Goal: Information Seeking & Learning: Learn about a topic

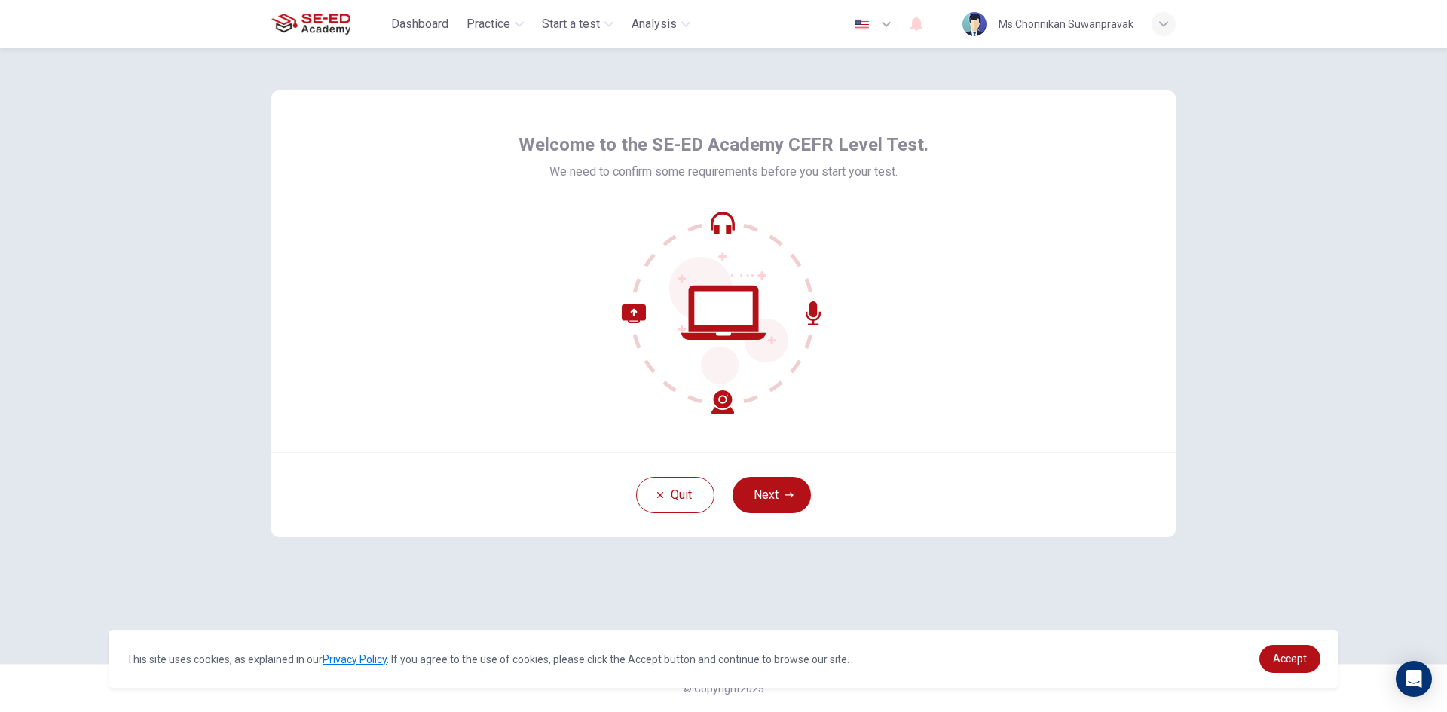
click at [769, 493] on button "Next" at bounding box center [771, 495] width 78 height 36
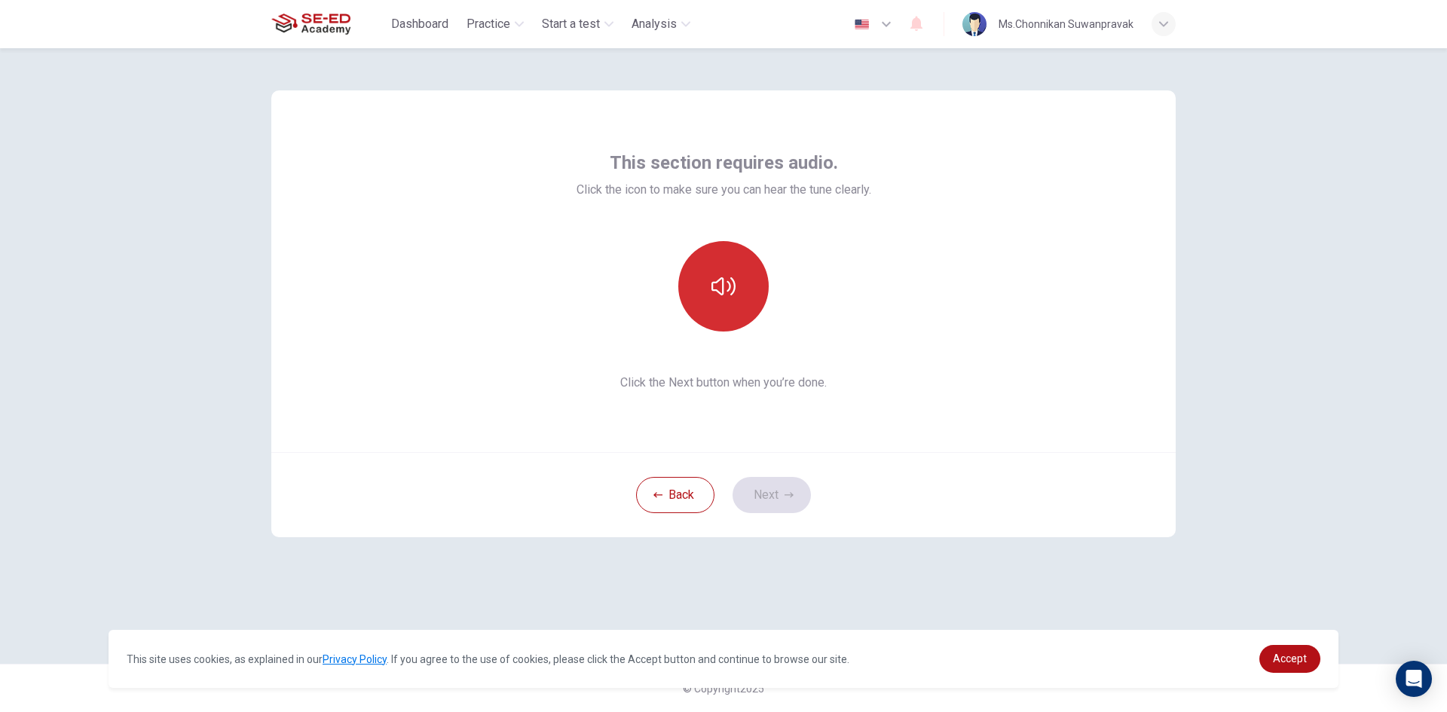
click at [753, 284] on button "button" at bounding box center [723, 286] width 90 height 90
click at [726, 295] on icon "button" at bounding box center [723, 286] width 24 height 24
click at [774, 499] on button "Next" at bounding box center [771, 495] width 78 height 36
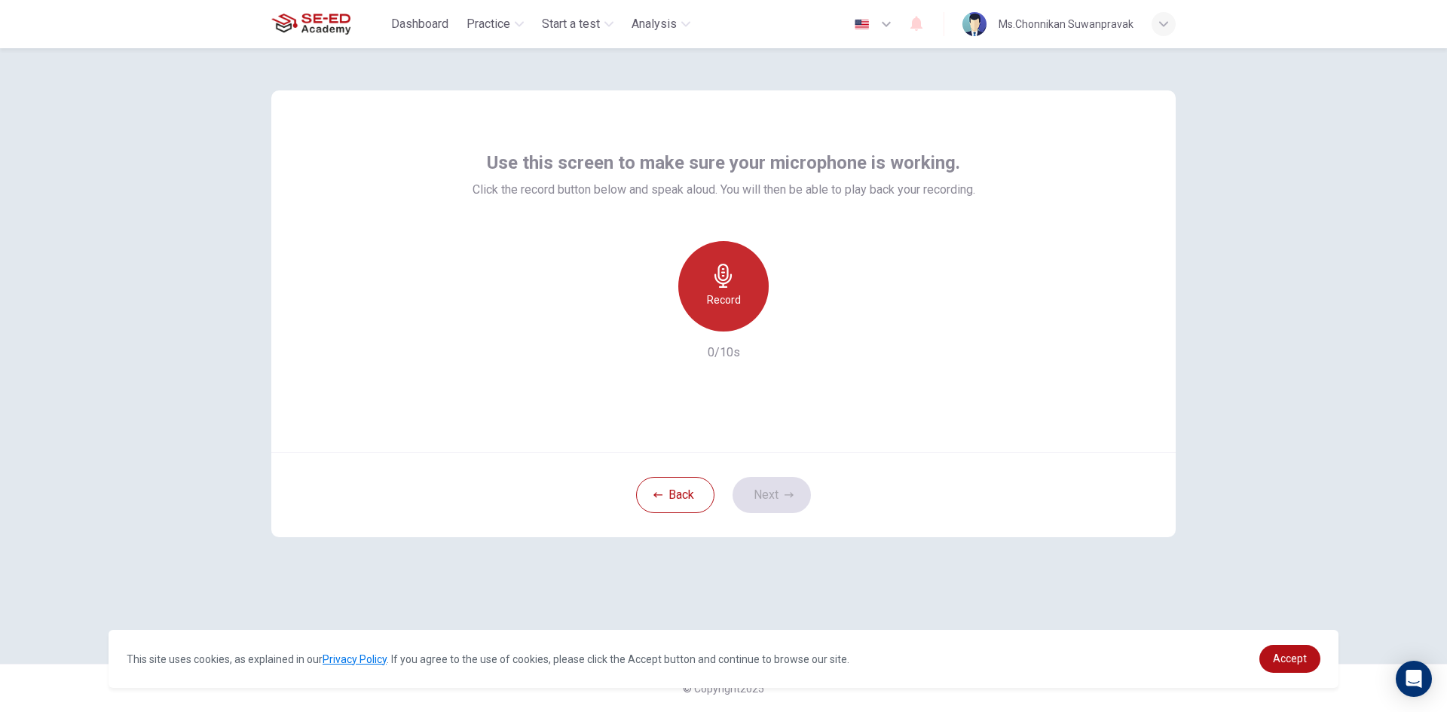
click at [723, 274] on icon "button" at bounding box center [723, 276] width 24 height 24
click at [774, 503] on button "Next" at bounding box center [771, 495] width 78 height 36
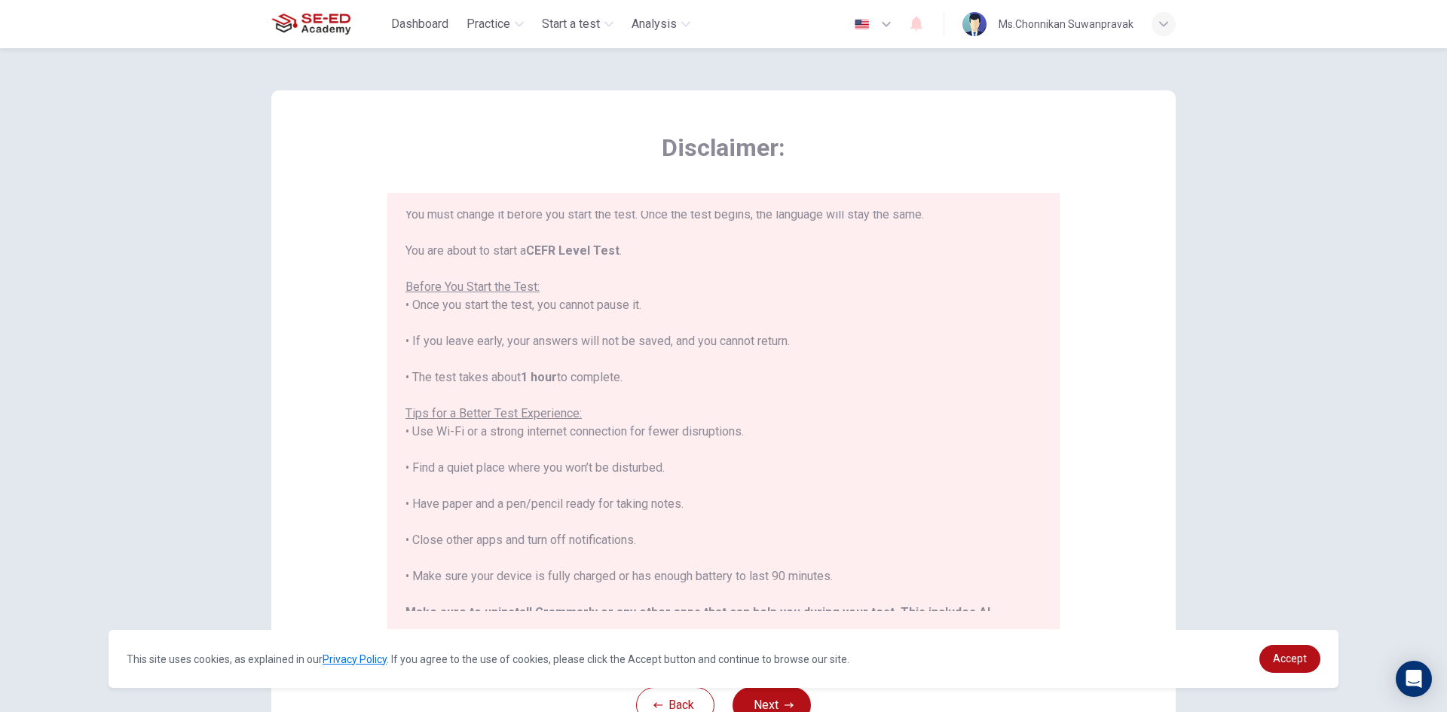
scroll to position [144, 0]
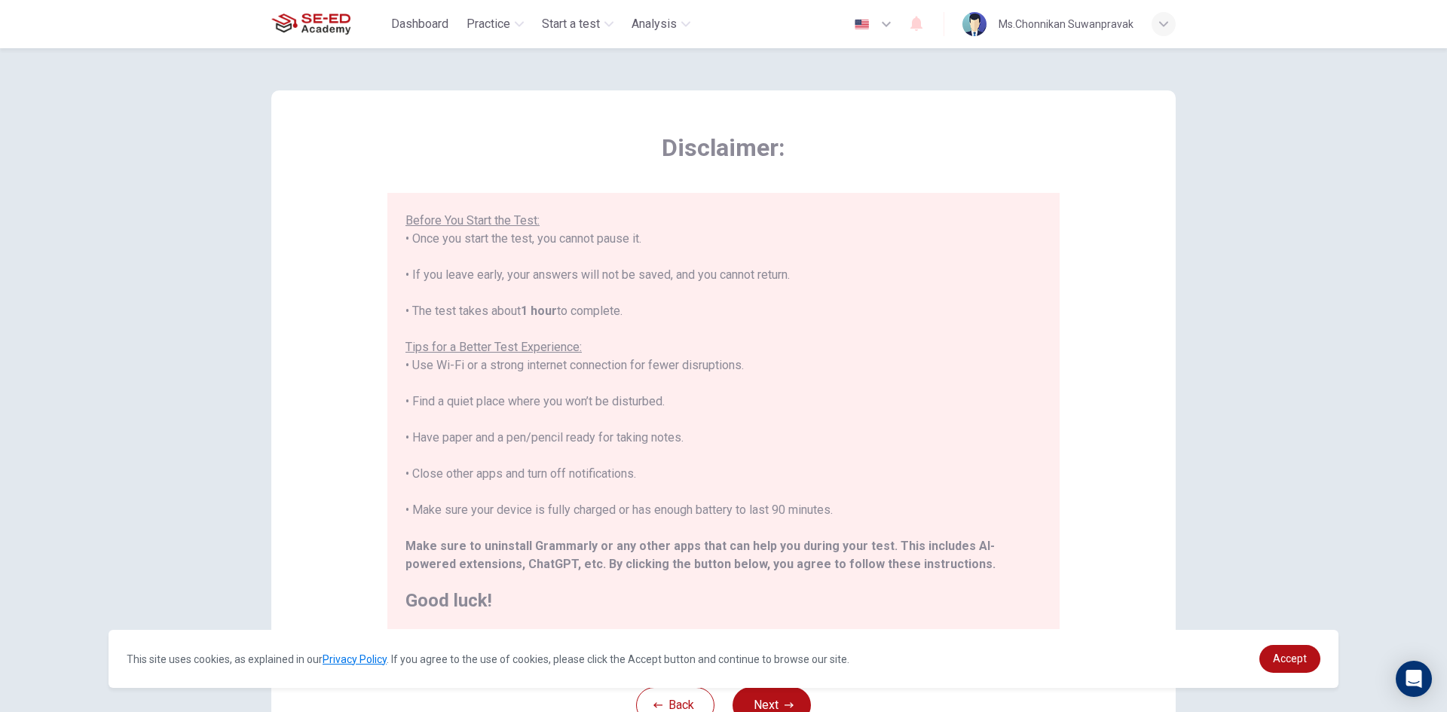
click at [769, 695] on button "Next" at bounding box center [771, 705] width 78 height 36
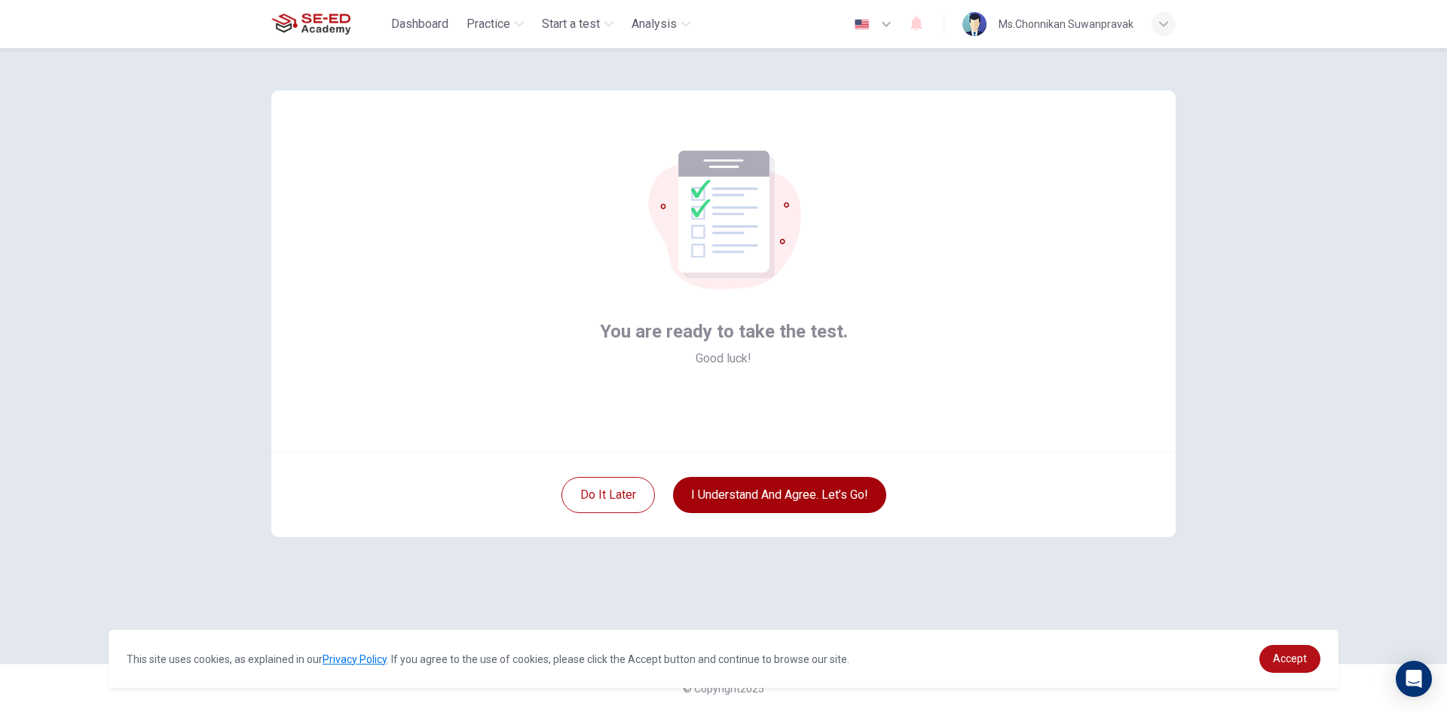
click at [786, 481] on button "I understand and agree. Let’s go!" at bounding box center [779, 495] width 213 height 36
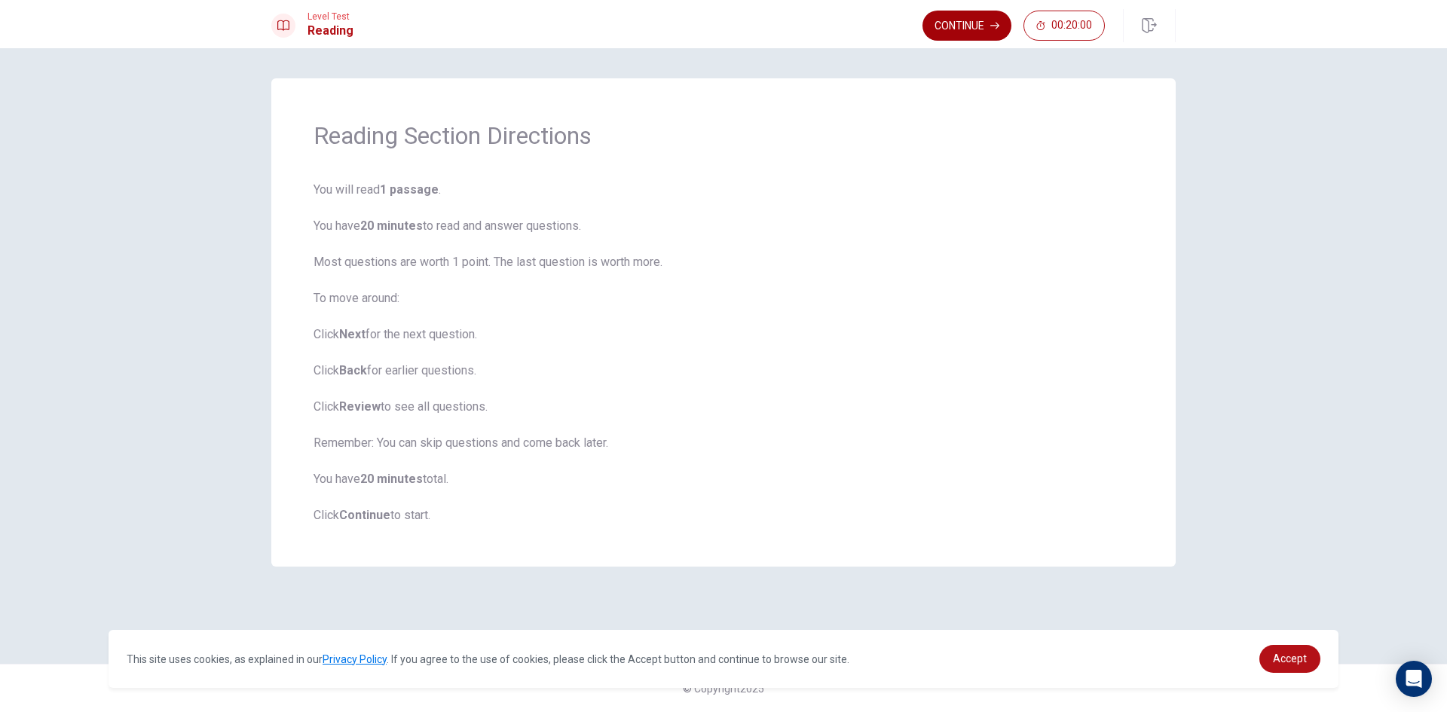
click at [959, 17] on button "Continue" at bounding box center [966, 26] width 89 height 30
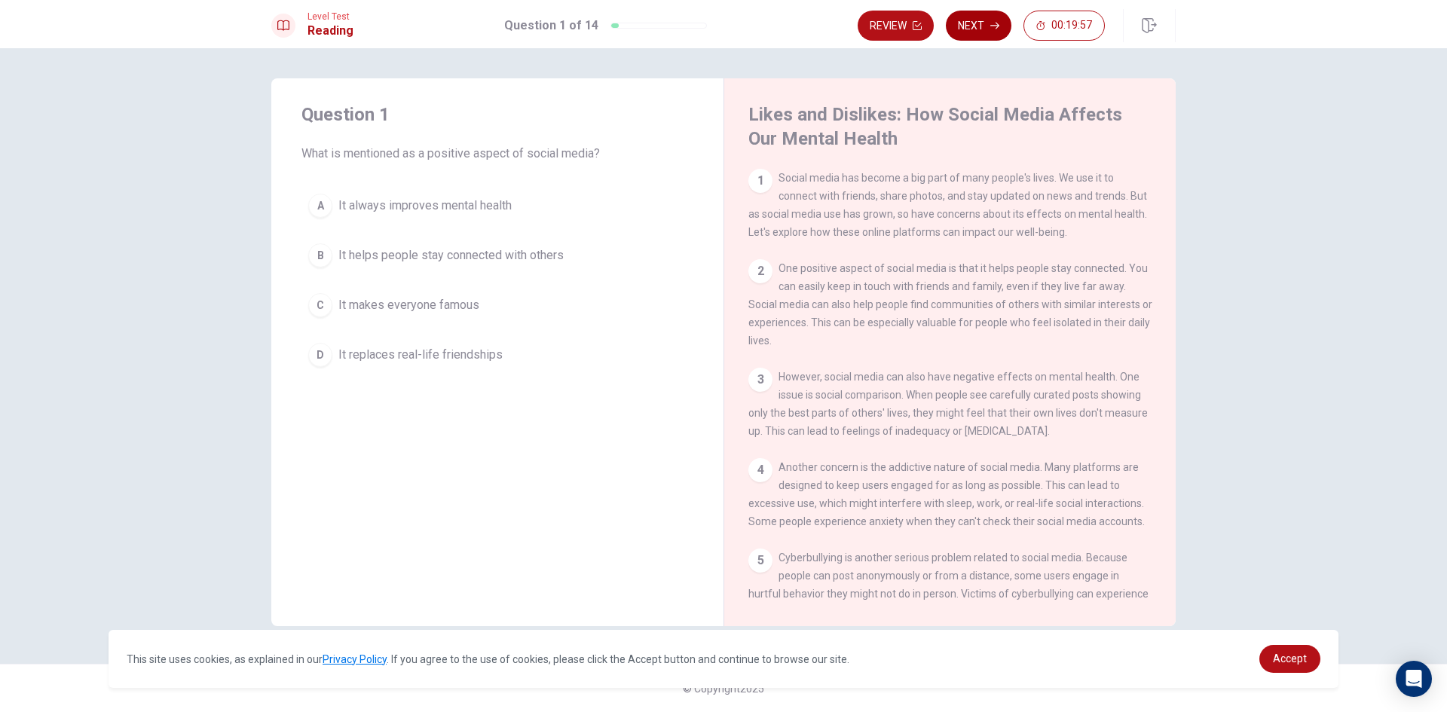
click at [972, 27] on button "Next" at bounding box center [979, 26] width 66 height 30
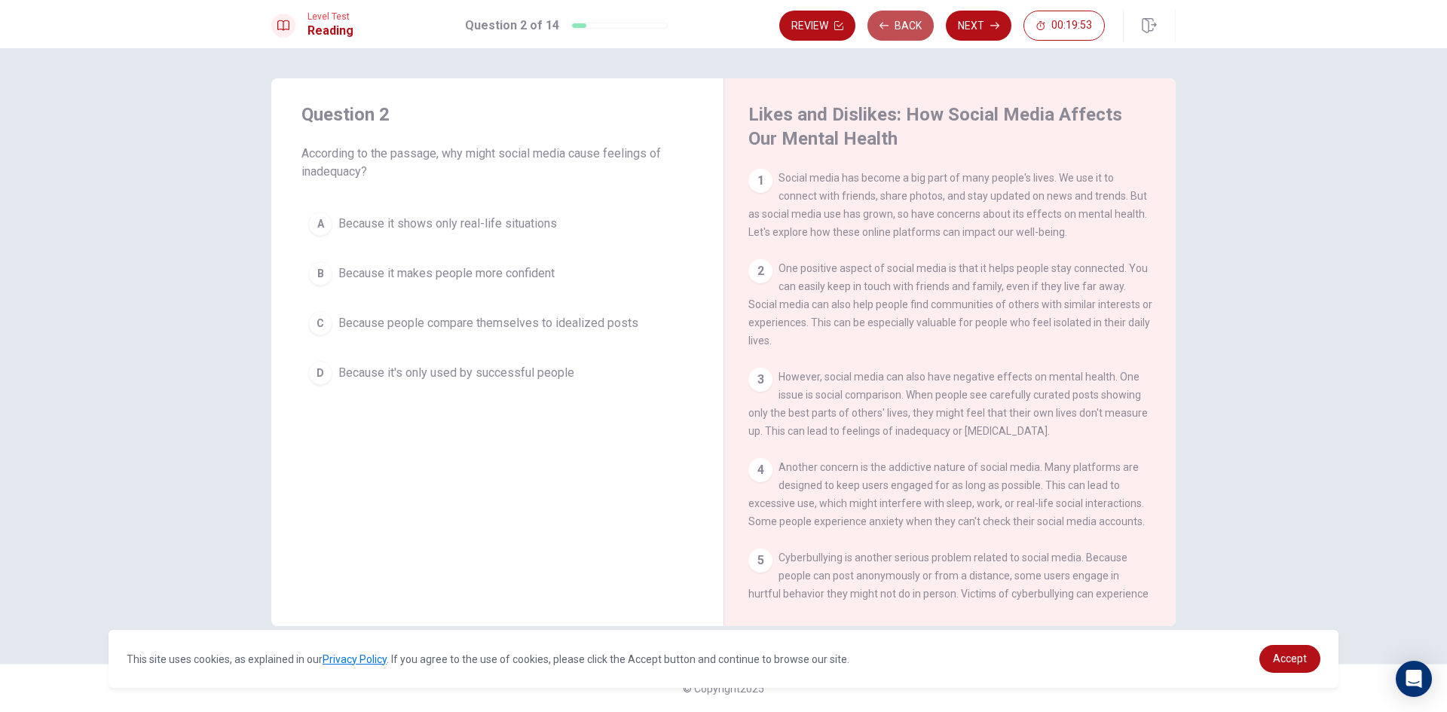
click at [894, 14] on button "Back" at bounding box center [900, 26] width 66 height 30
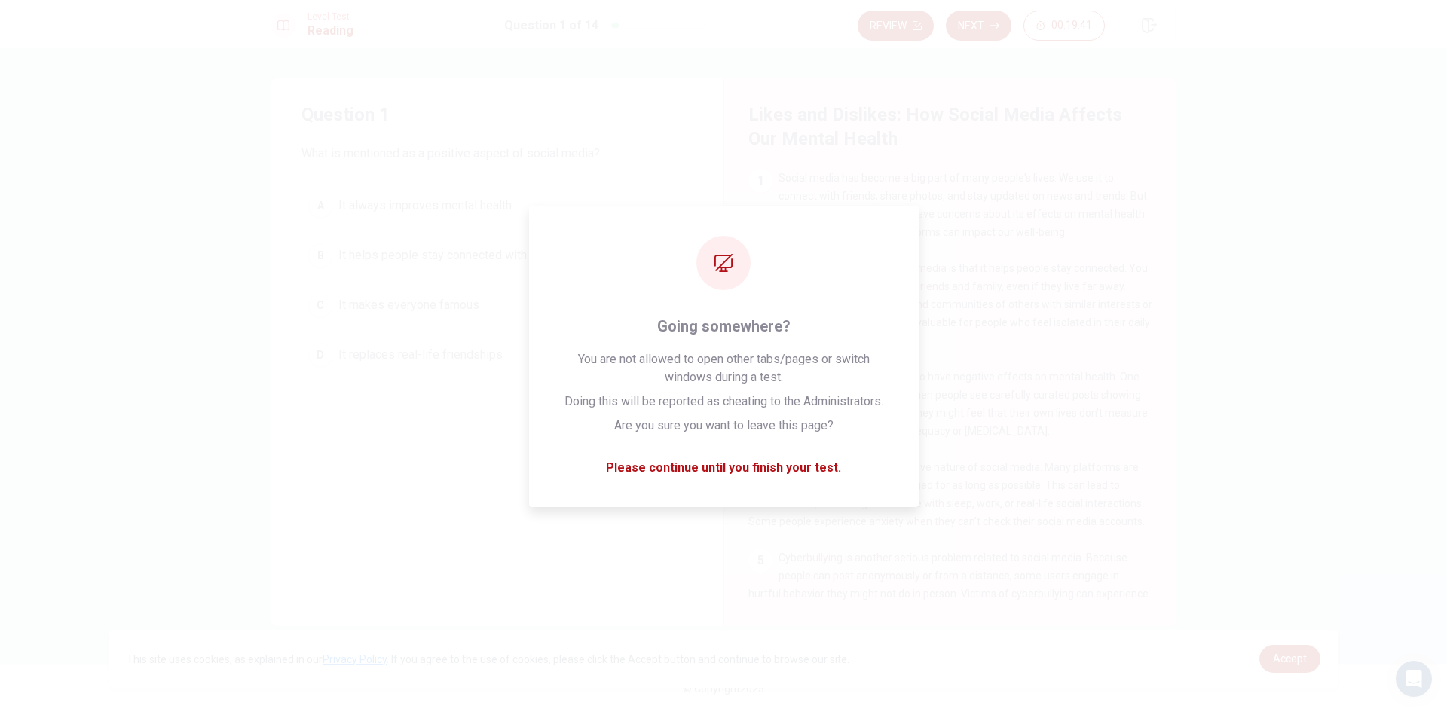
click at [1090, 585] on span "Cyberbullying is another serious problem related to social media. Because peopl…" at bounding box center [948, 585] width 400 height 66
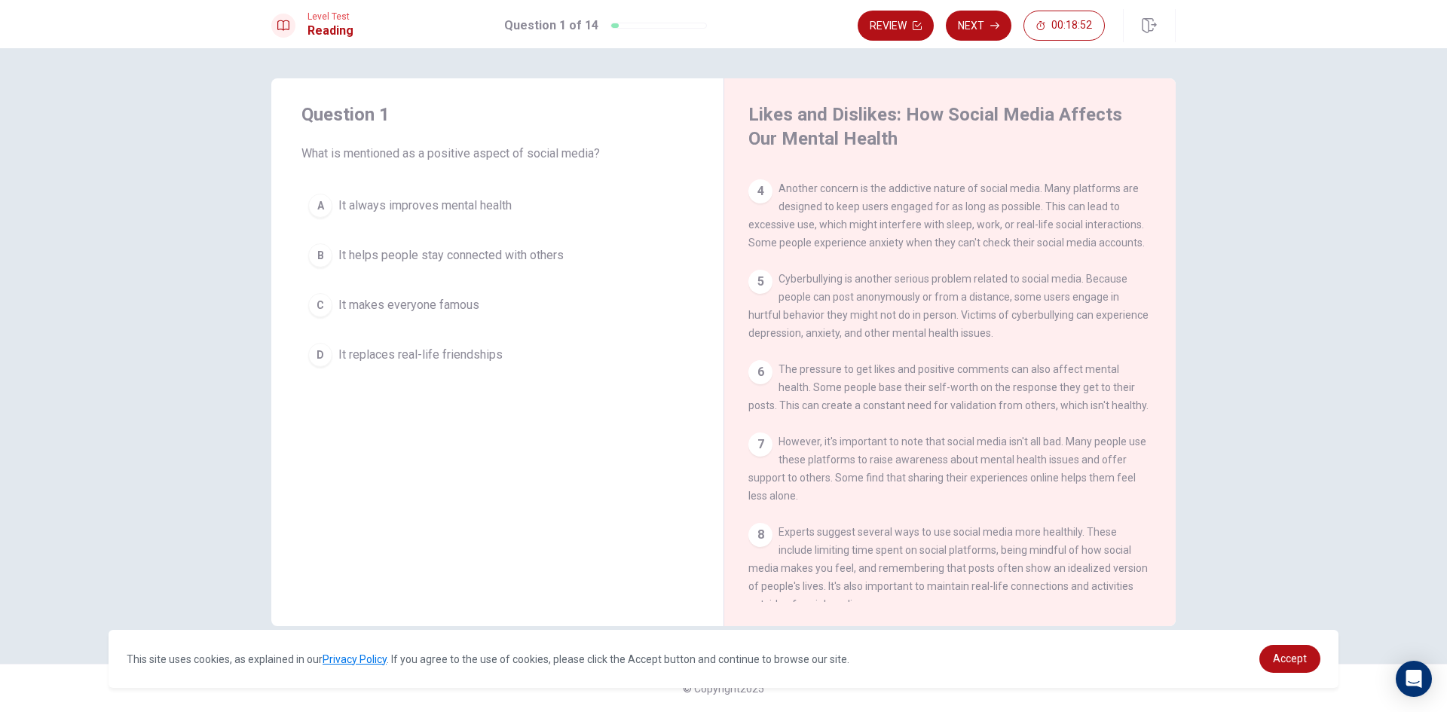
scroll to position [276, 0]
click at [319, 255] on div "B" at bounding box center [320, 255] width 24 height 24
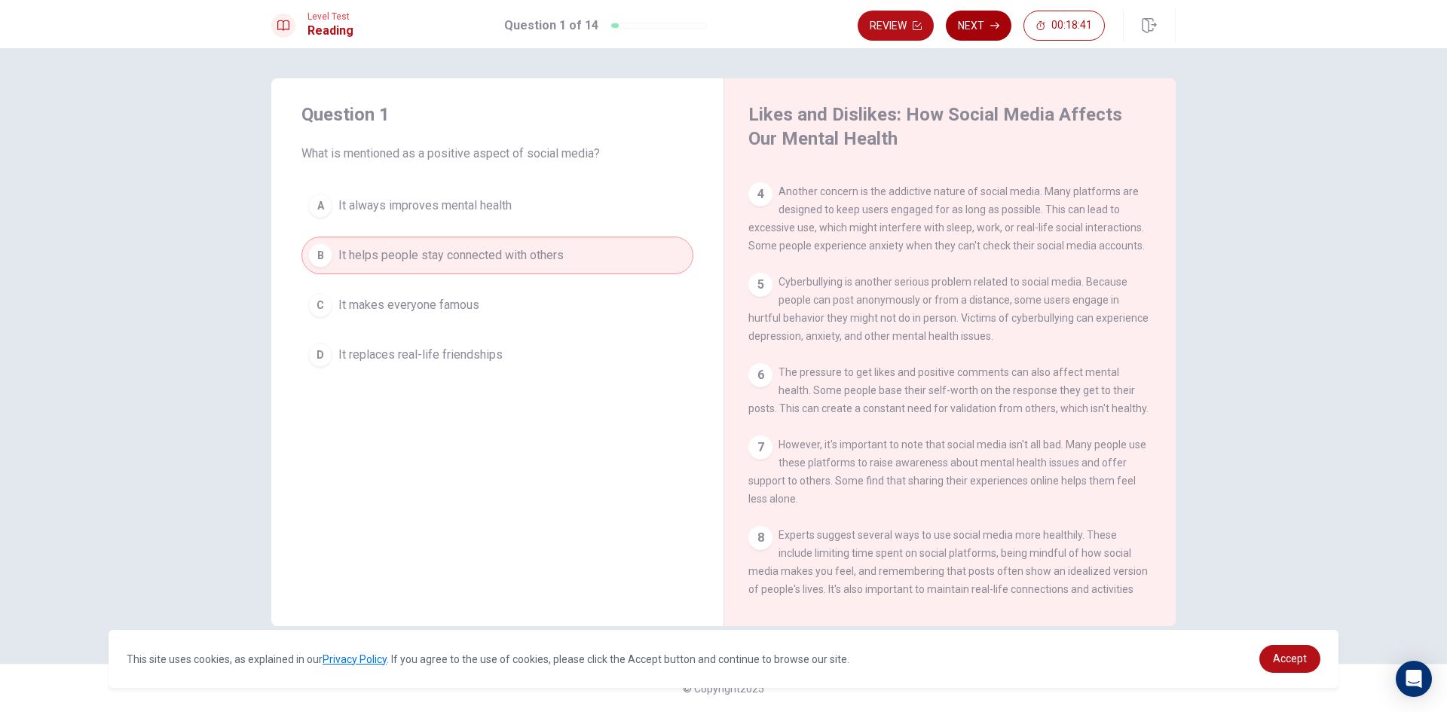
click at [967, 26] on button "Next" at bounding box center [979, 26] width 66 height 30
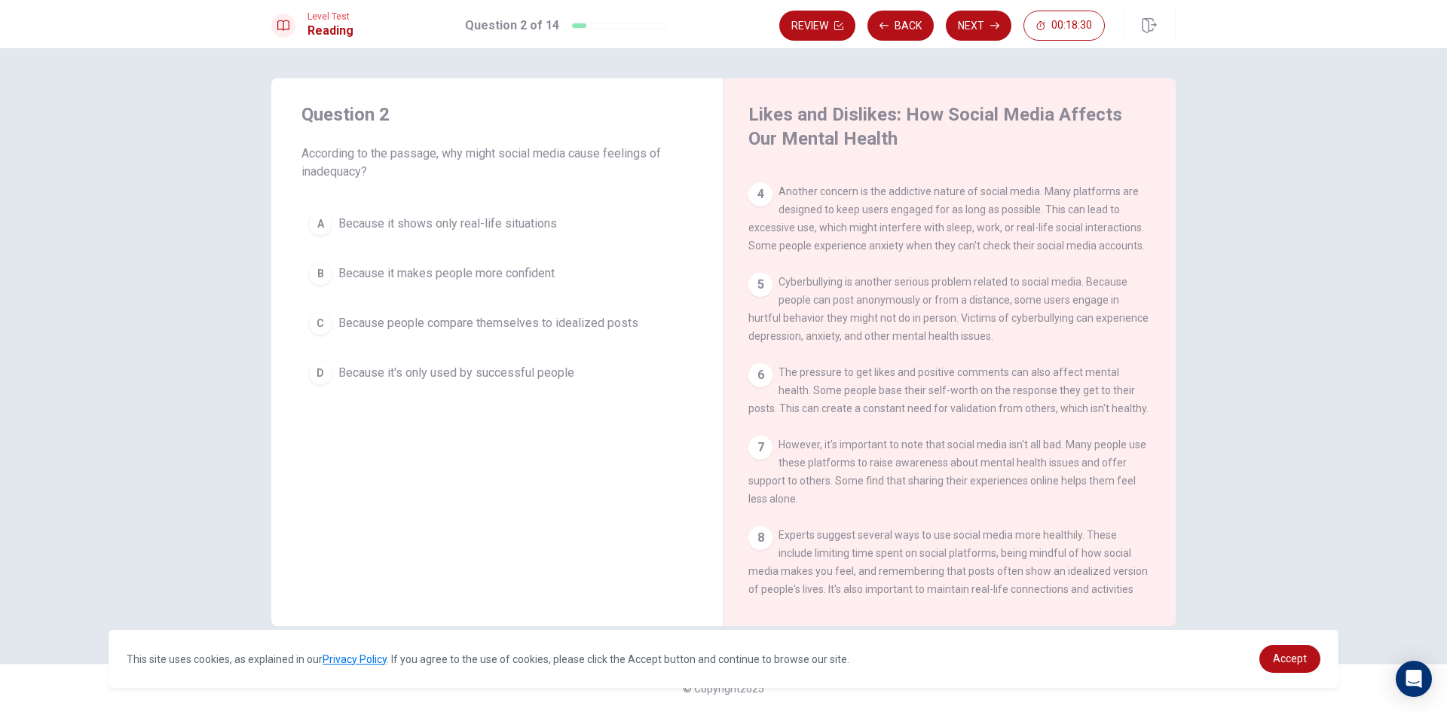
drag, startPoint x: 304, startPoint y: 173, endPoint x: 374, endPoint y: 163, distance: 70.9
click at [347, 167] on span "According to the passage, why might social media cause feelings of inadequacy?" at bounding box center [497, 163] width 392 height 36
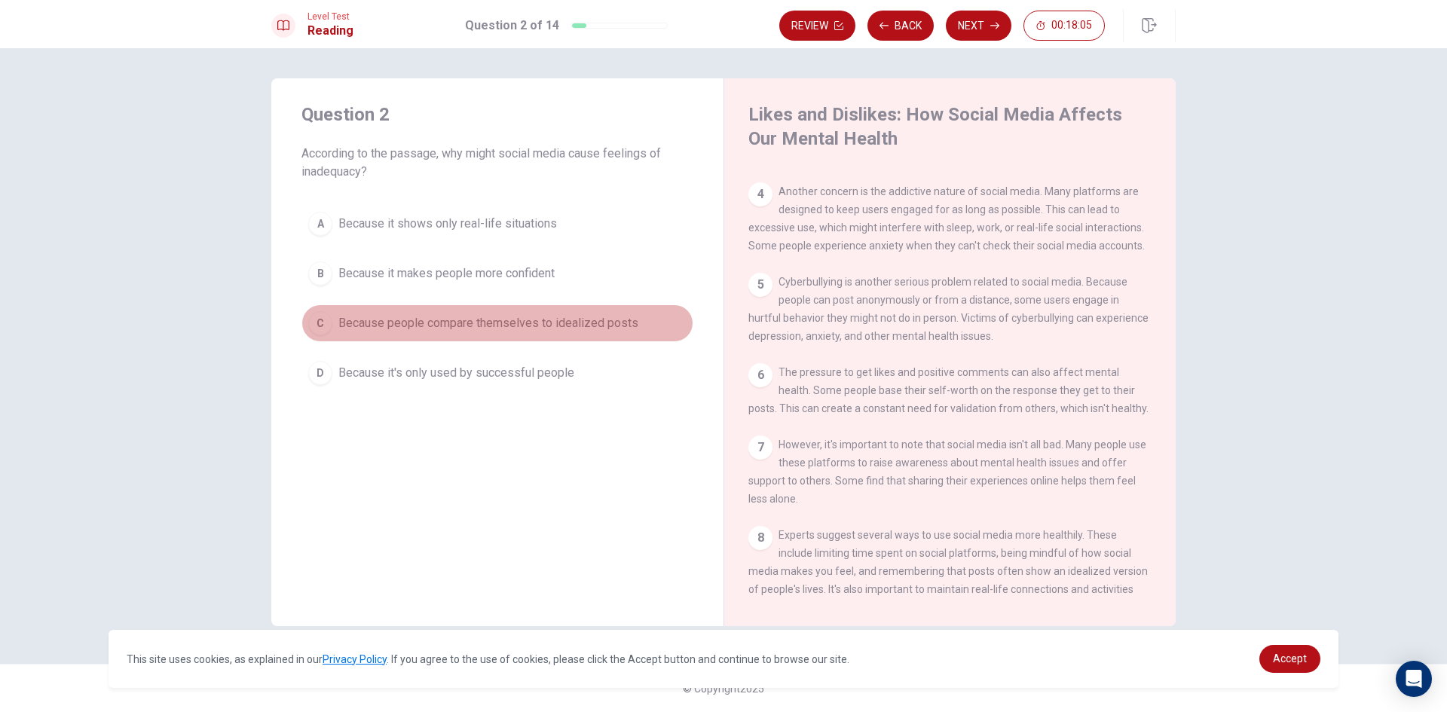
click at [322, 322] on div "C" at bounding box center [320, 323] width 24 height 24
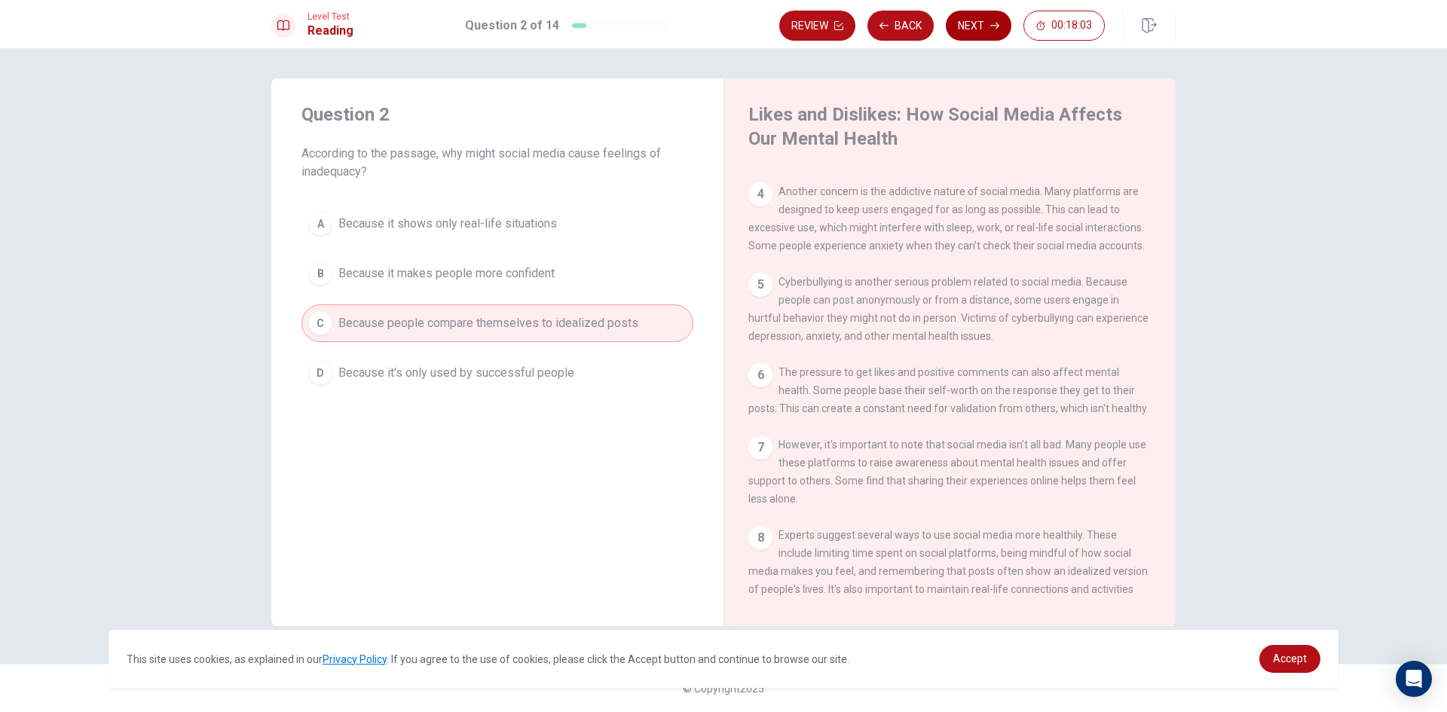
click at [981, 34] on button "Next" at bounding box center [979, 26] width 66 height 30
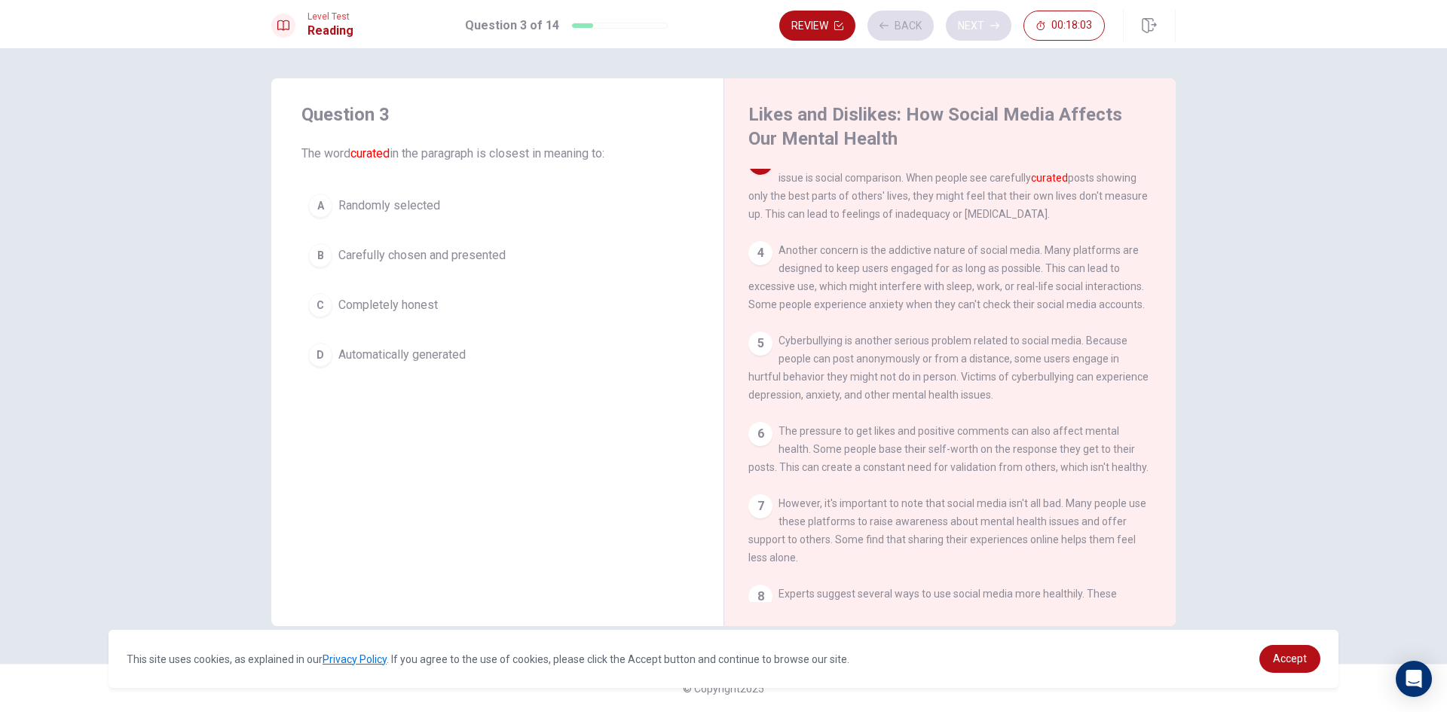
scroll to position [206, 0]
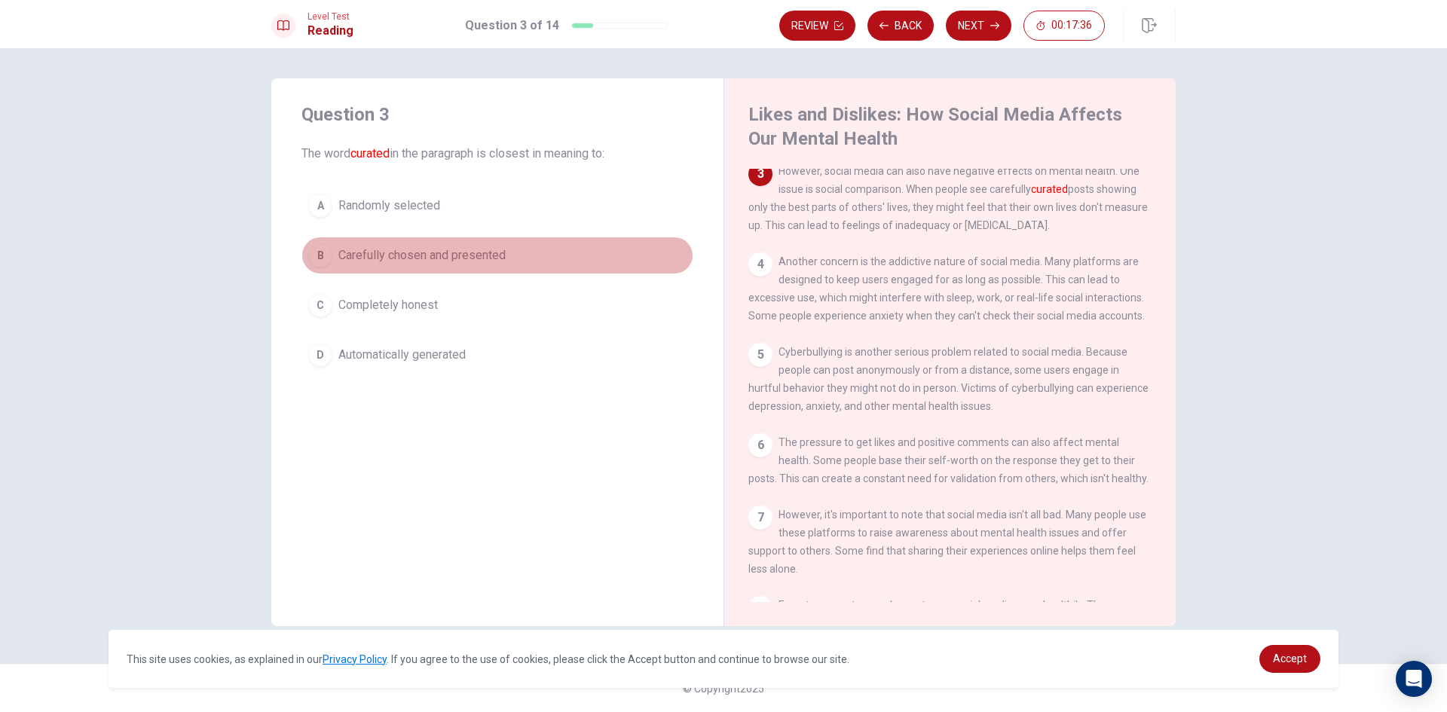
click at [324, 242] on button "B Carefully chosen and presented" at bounding box center [497, 256] width 392 height 38
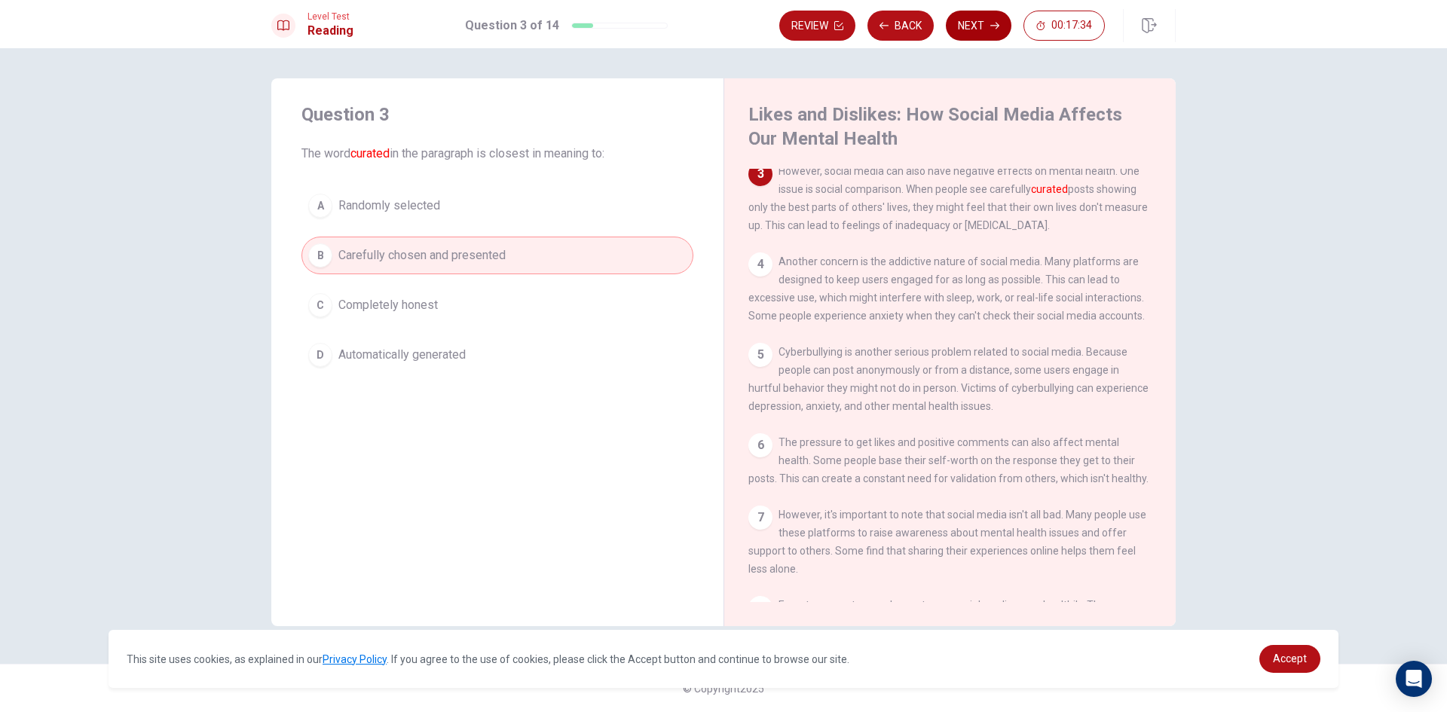
click at [960, 24] on button "Next" at bounding box center [979, 26] width 66 height 30
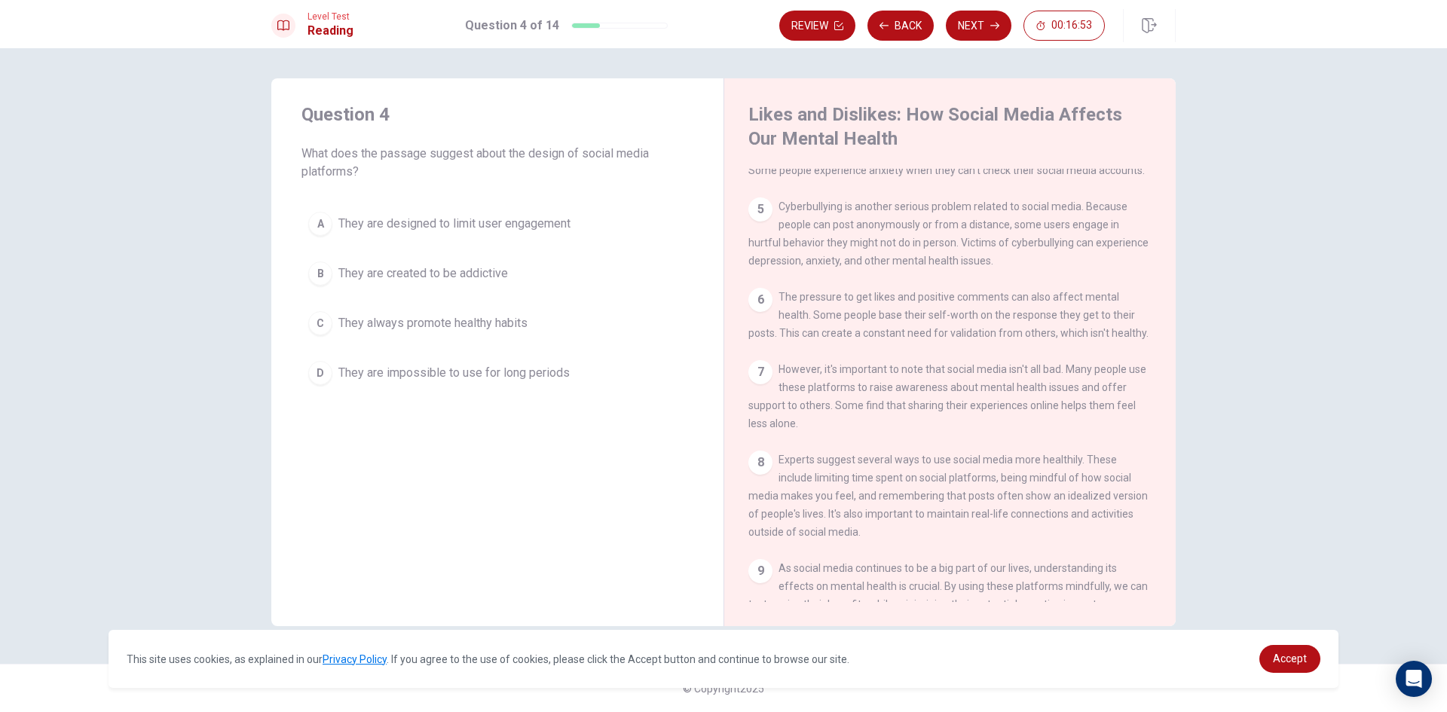
scroll to position [426, 0]
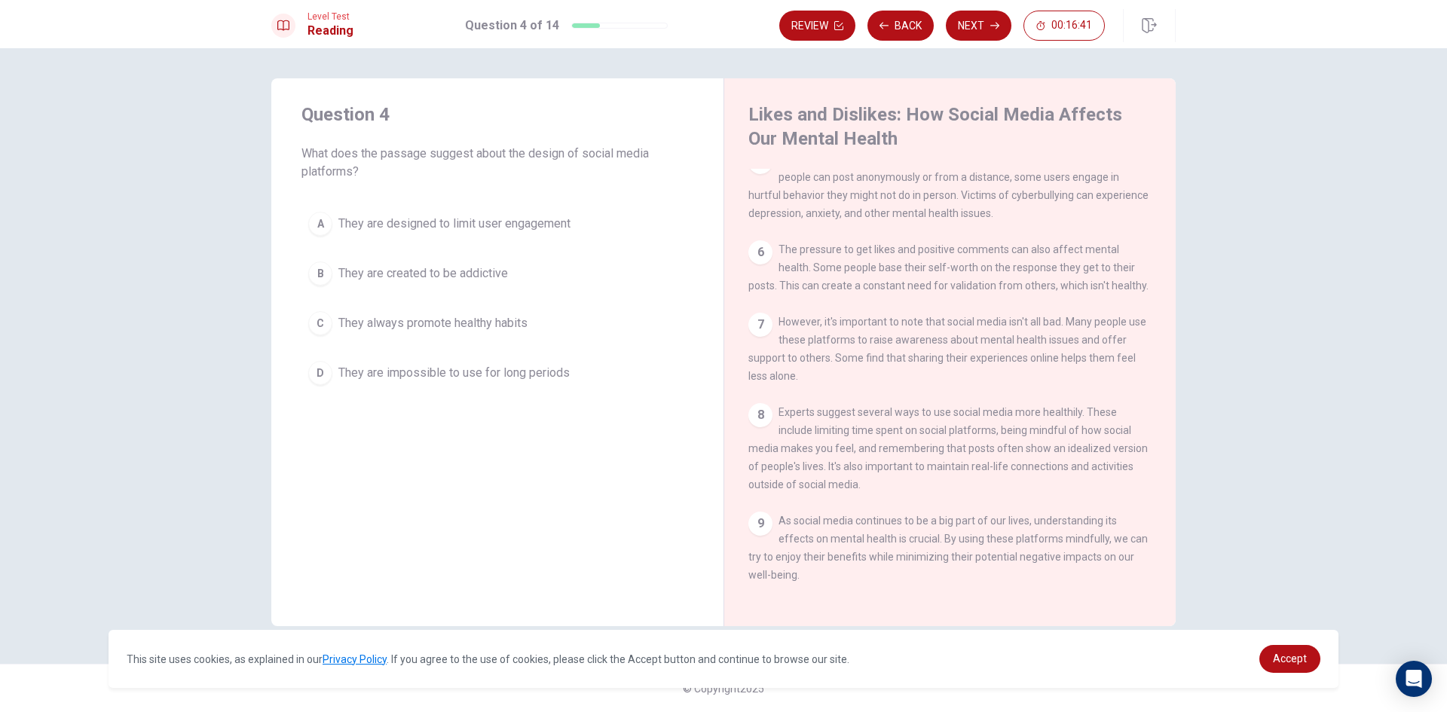
click at [329, 222] on div "A" at bounding box center [320, 224] width 24 height 24
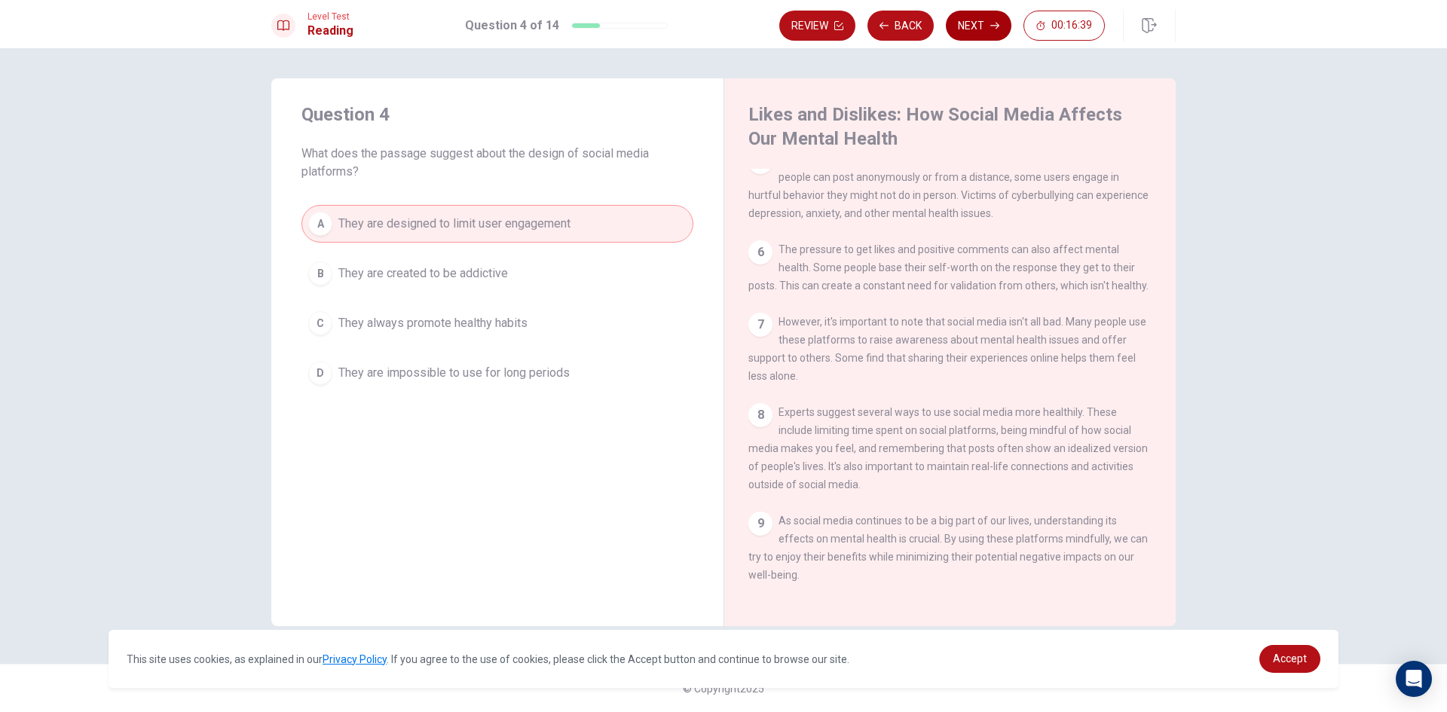
click at [968, 25] on button "Next" at bounding box center [979, 26] width 66 height 30
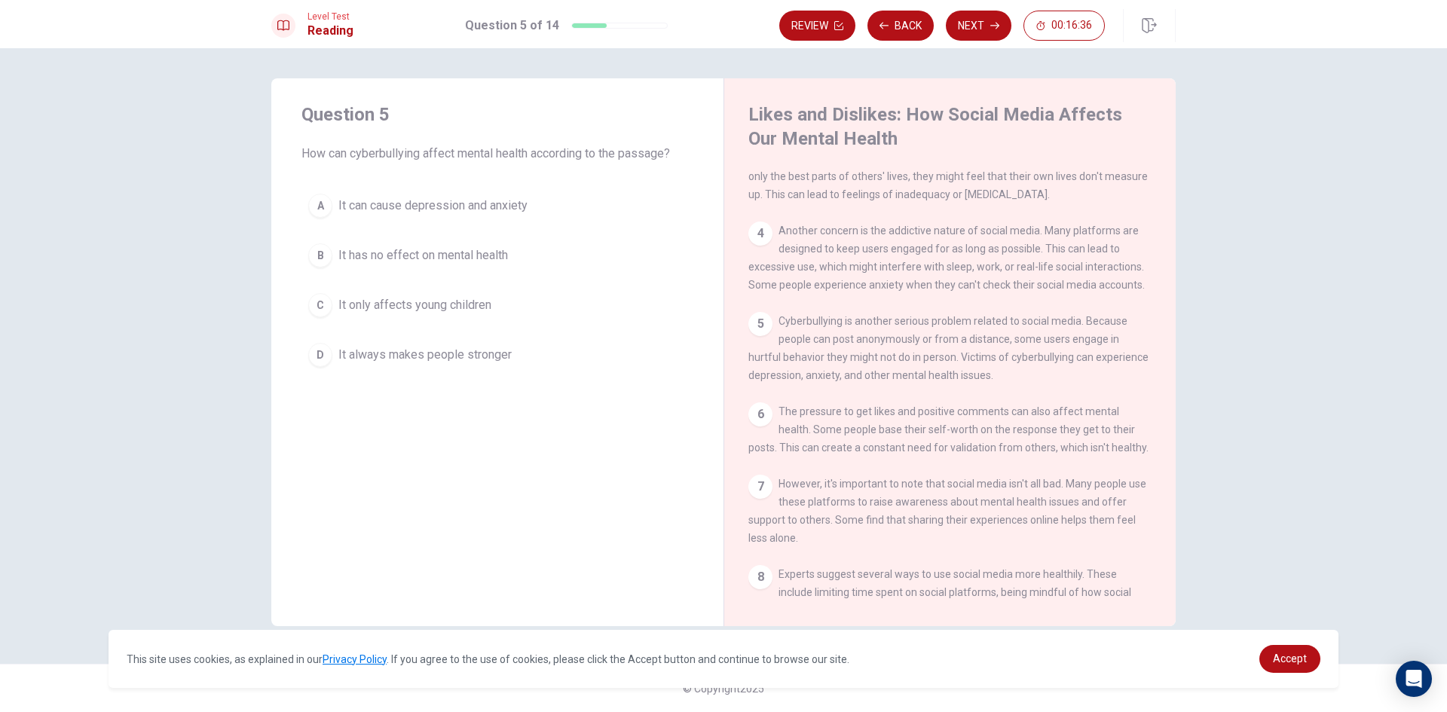
scroll to position [200, 0]
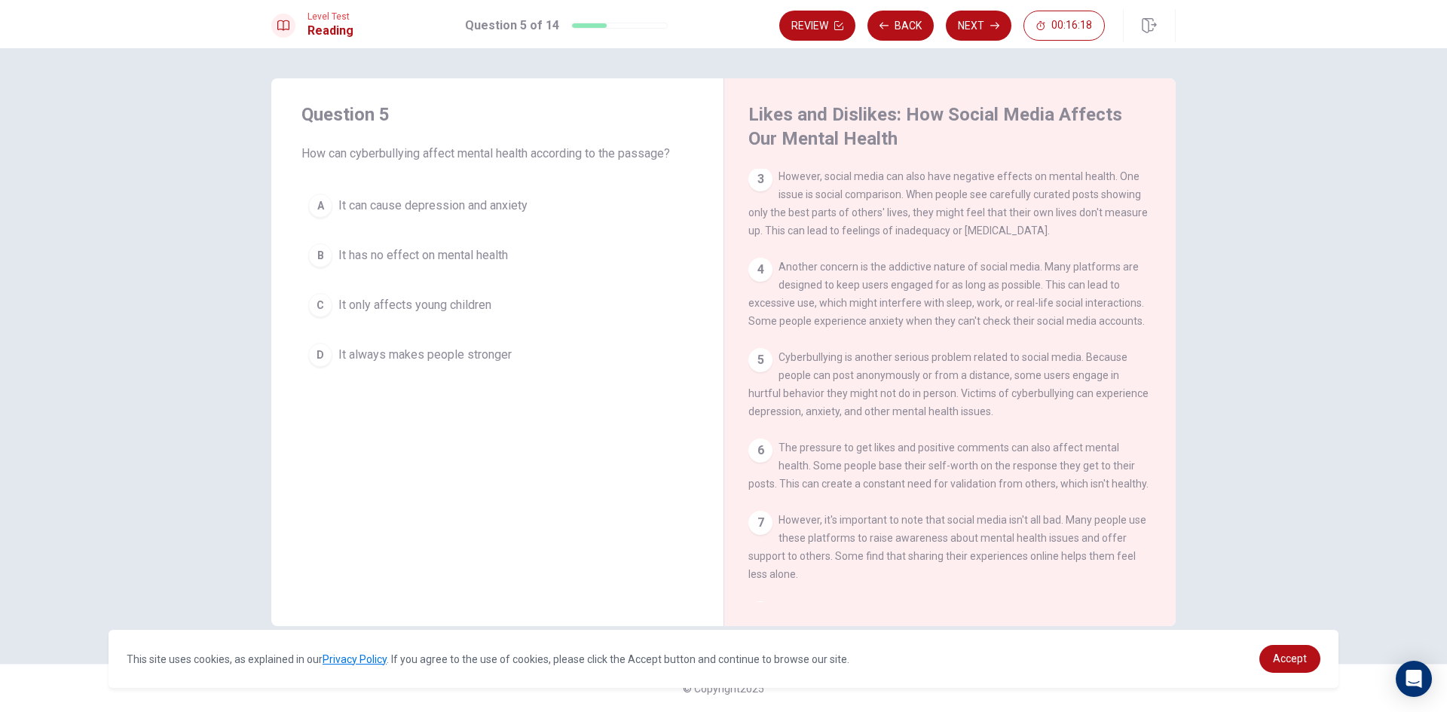
click at [370, 194] on button "A It can cause depression and anxiety" at bounding box center [497, 206] width 392 height 38
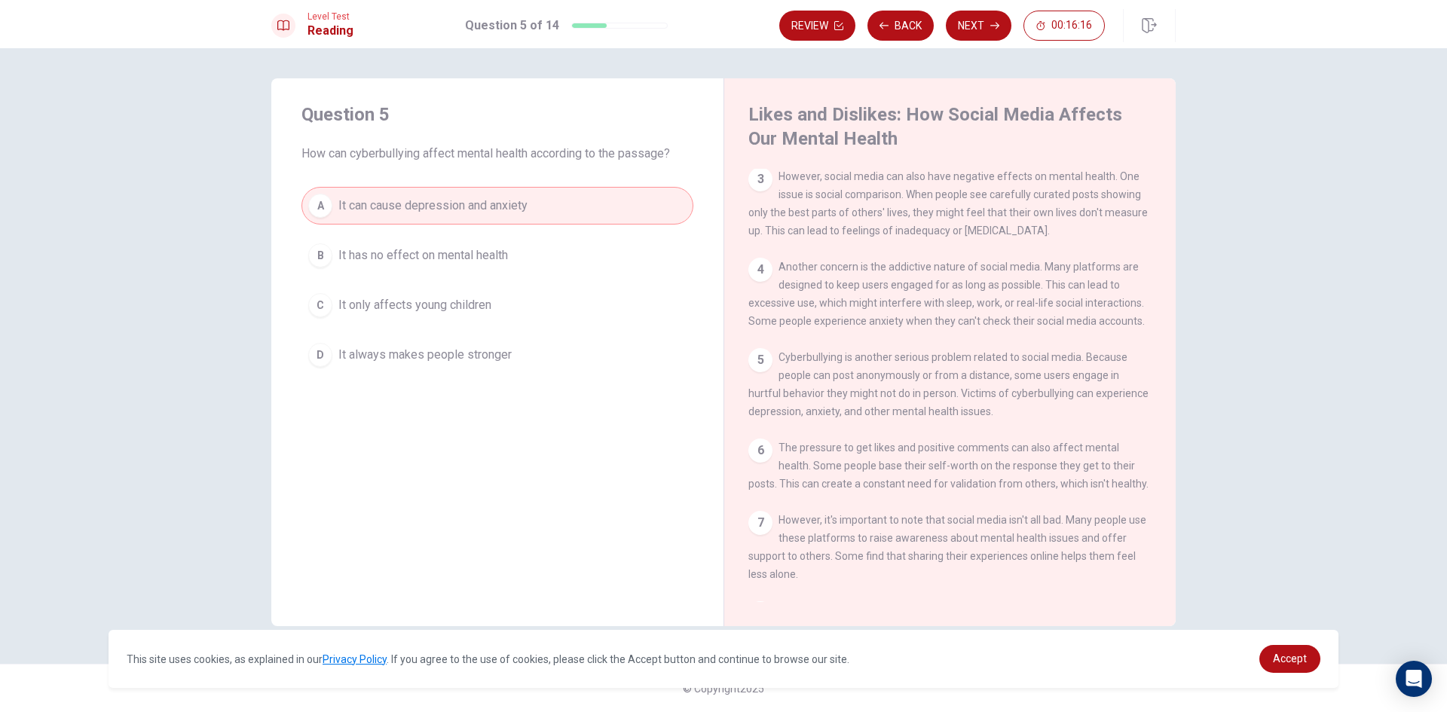
click at [368, 212] on span "It can cause depression and anxiety" at bounding box center [432, 206] width 189 height 18
click at [972, 26] on button "Next" at bounding box center [979, 26] width 66 height 30
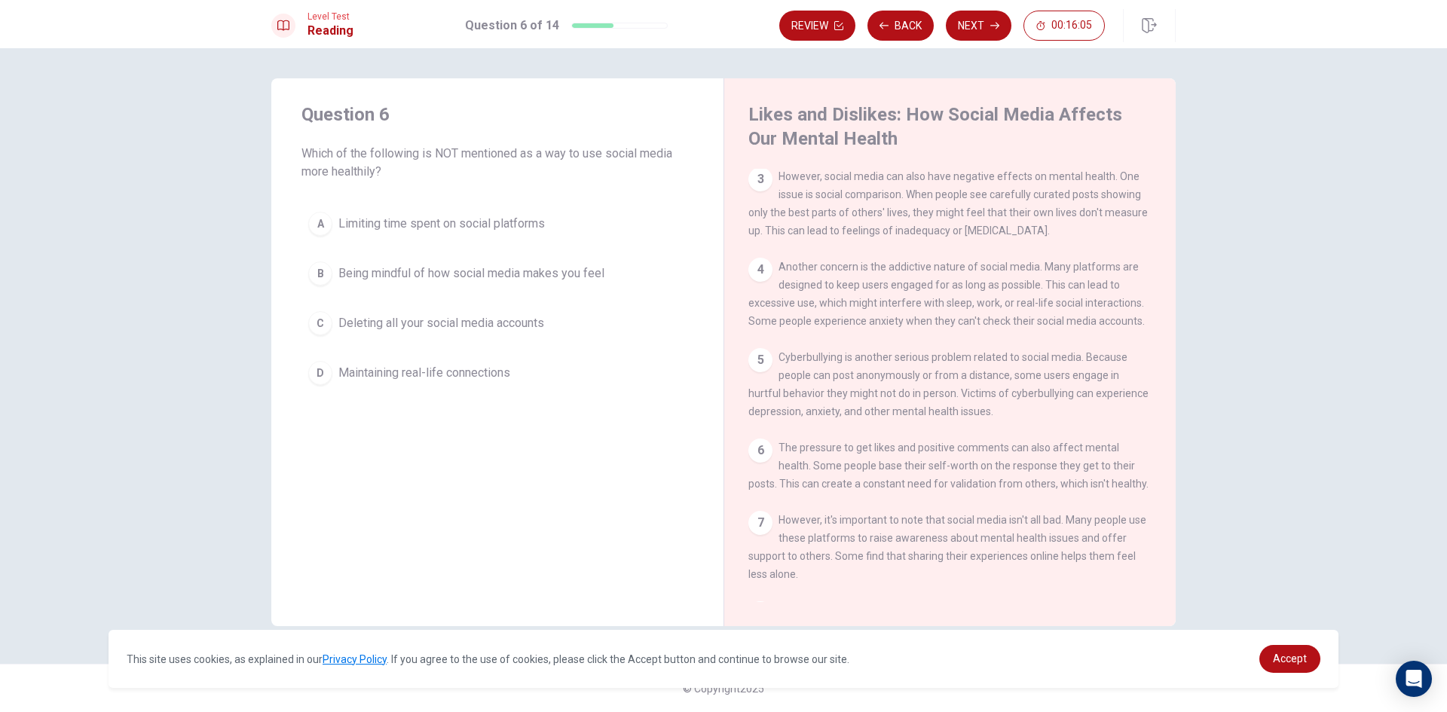
click at [316, 322] on div "C" at bounding box center [320, 323] width 24 height 24
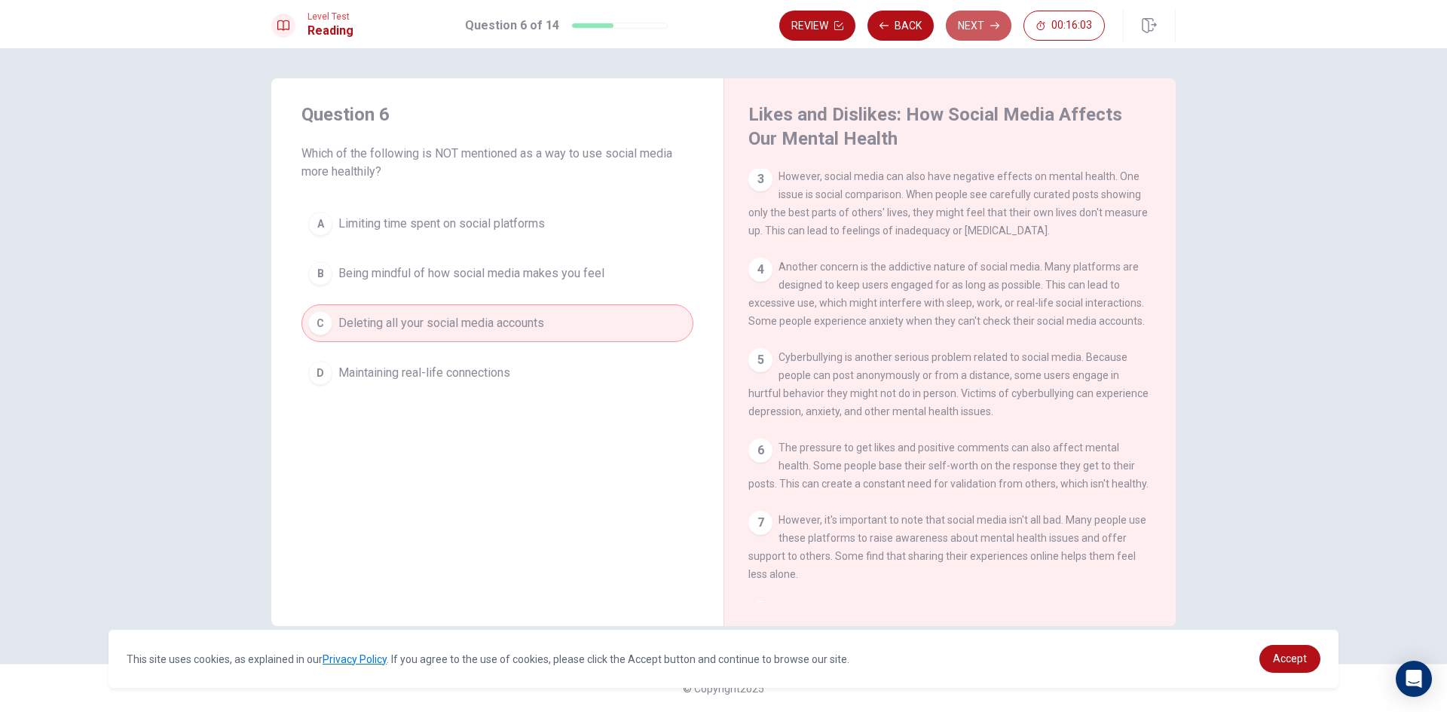
click at [982, 12] on button "Next" at bounding box center [979, 26] width 66 height 30
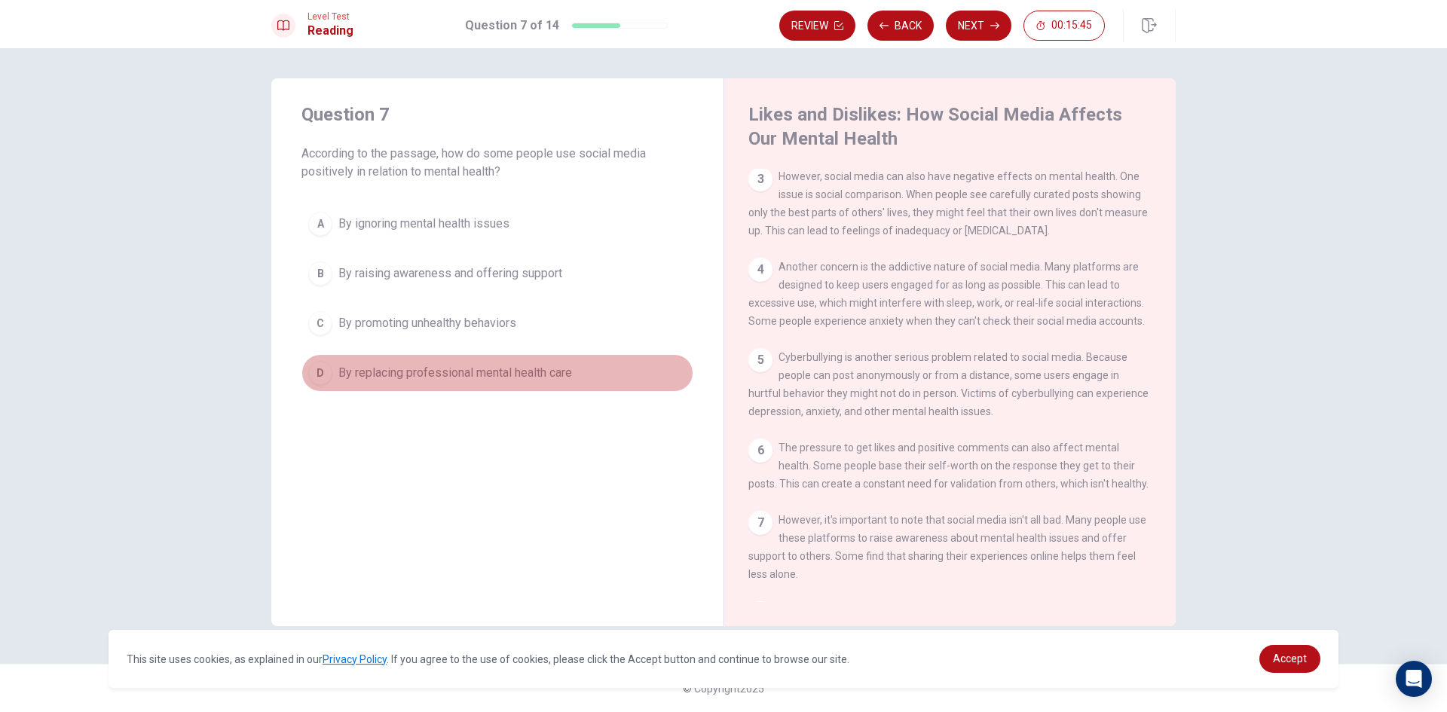
click at [337, 376] on button "D By replacing professional mental health care" at bounding box center [497, 373] width 392 height 38
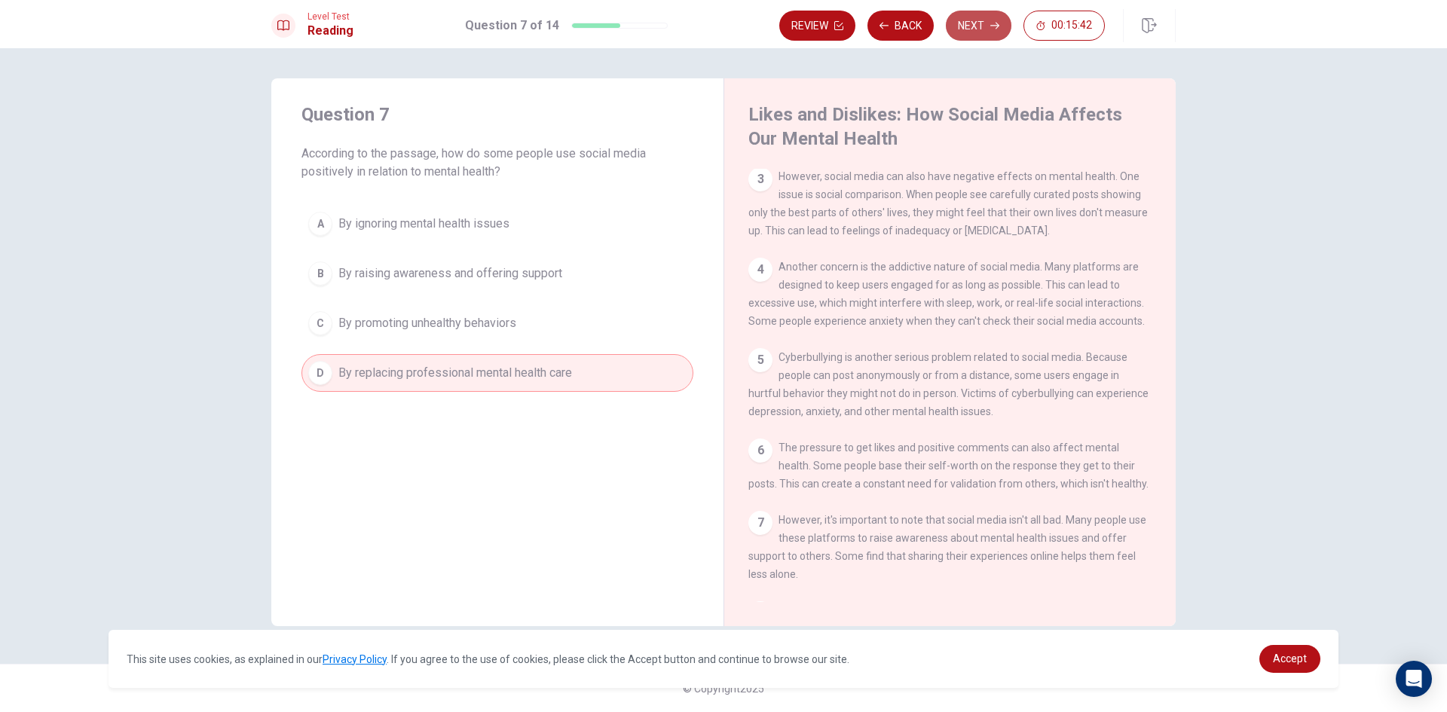
click at [978, 26] on button "Next" at bounding box center [979, 26] width 66 height 30
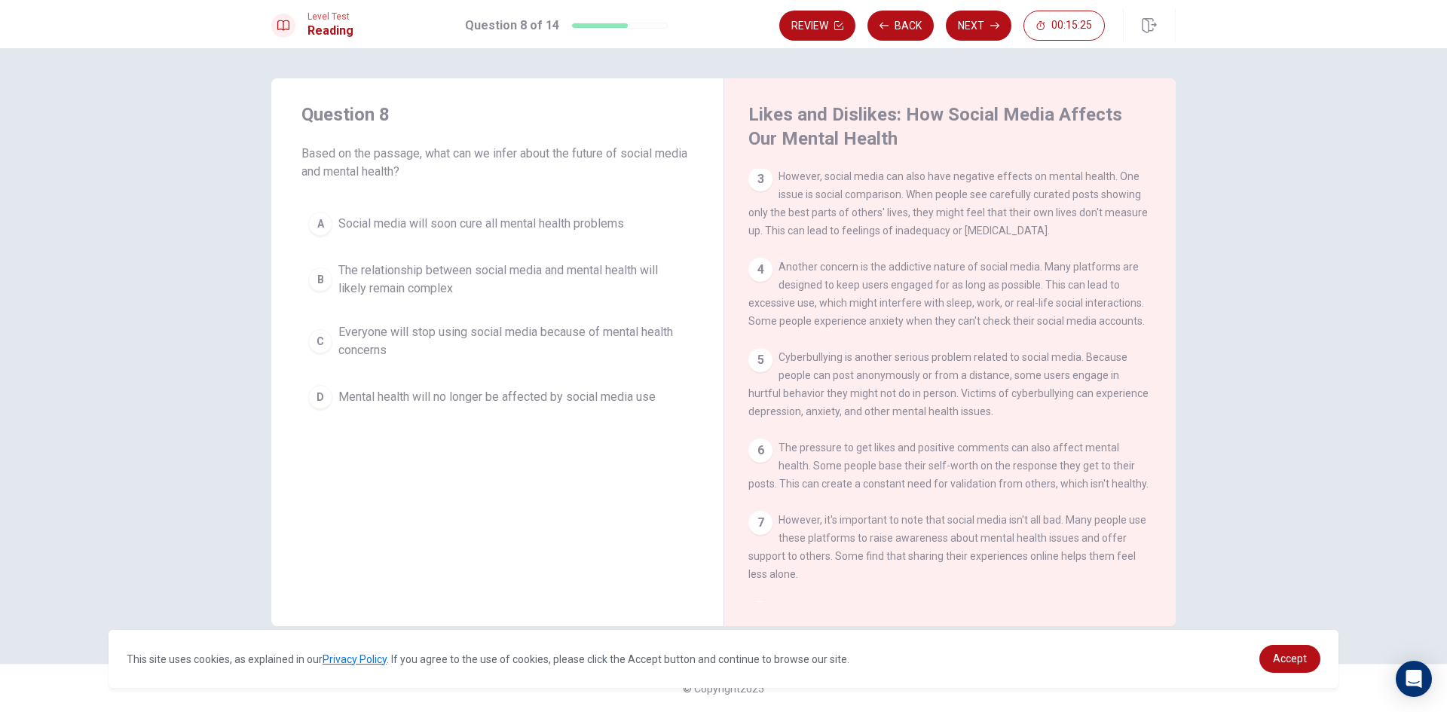
scroll to position [426, 0]
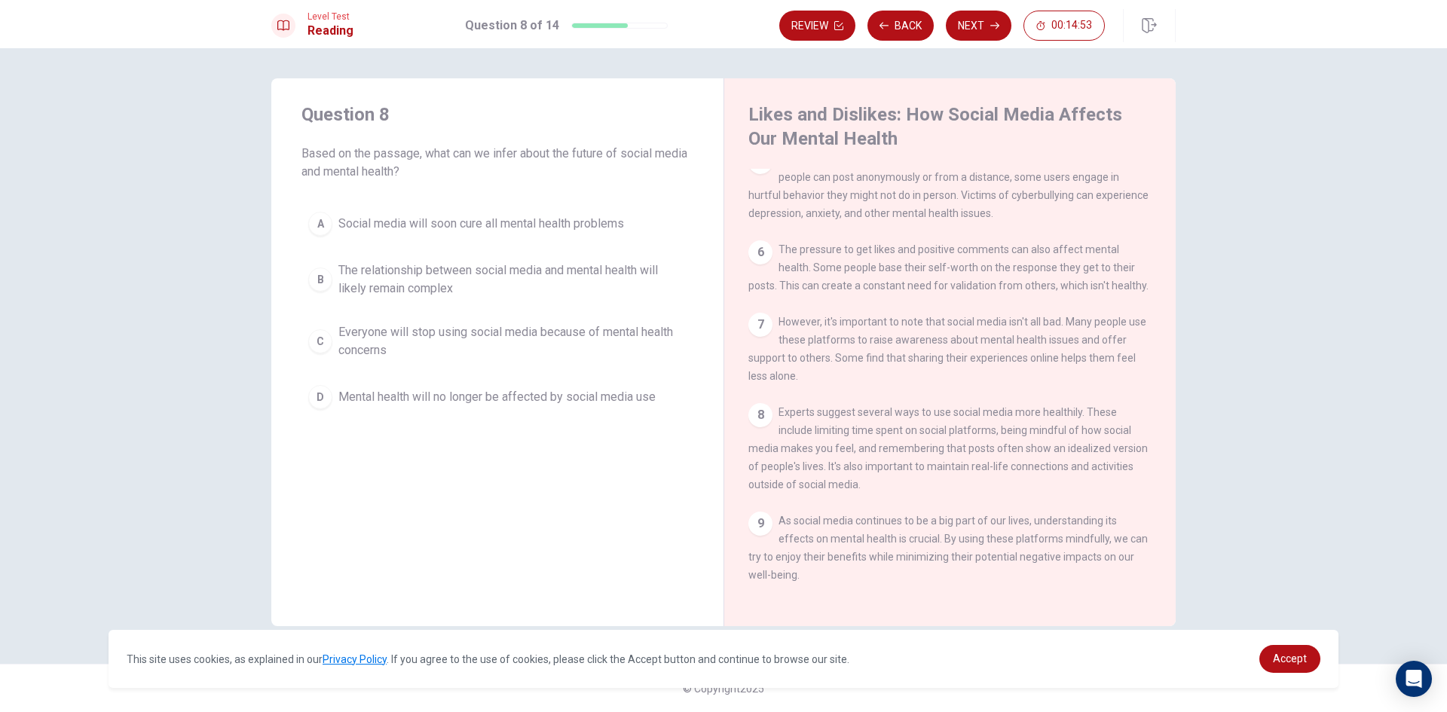
click at [449, 274] on span "The relationship between social media and mental health will likely remain comp…" at bounding box center [512, 279] width 348 height 36
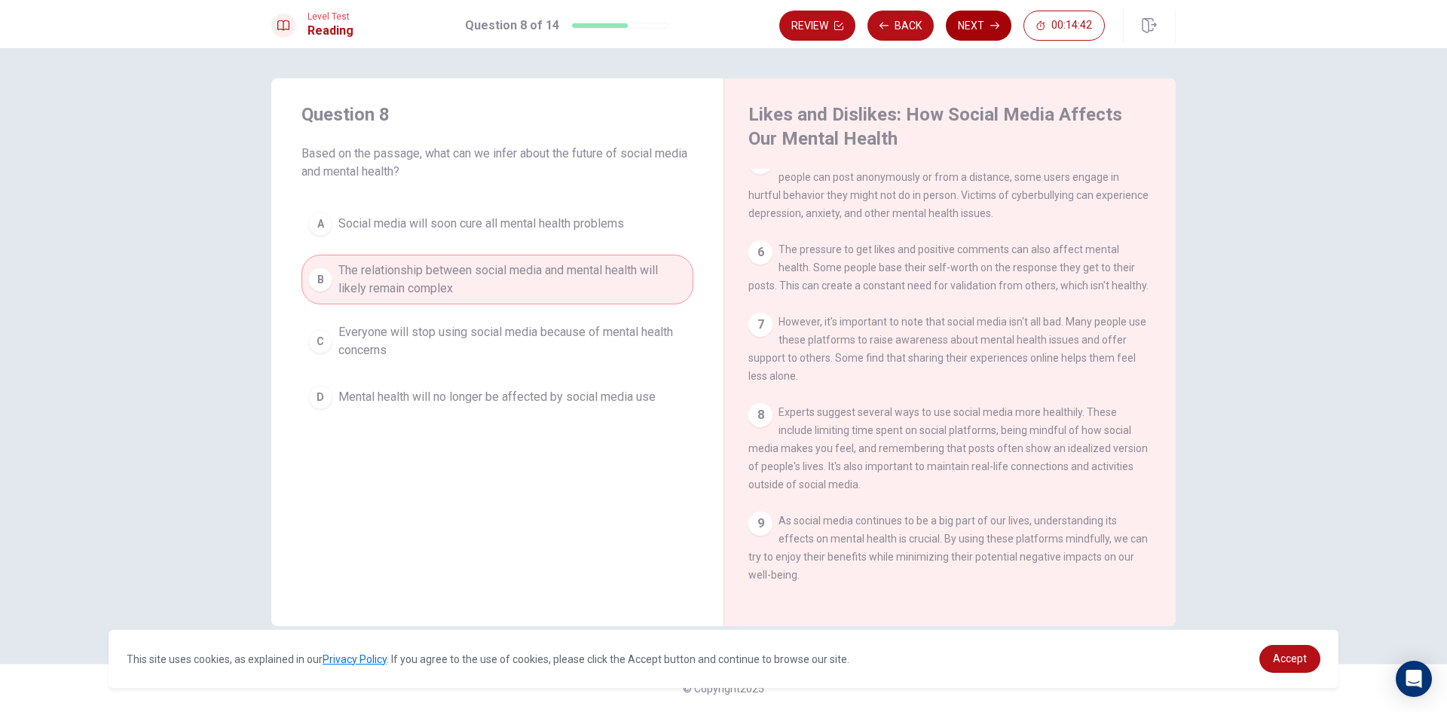
click at [983, 26] on button "Next" at bounding box center [979, 26] width 66 height 30
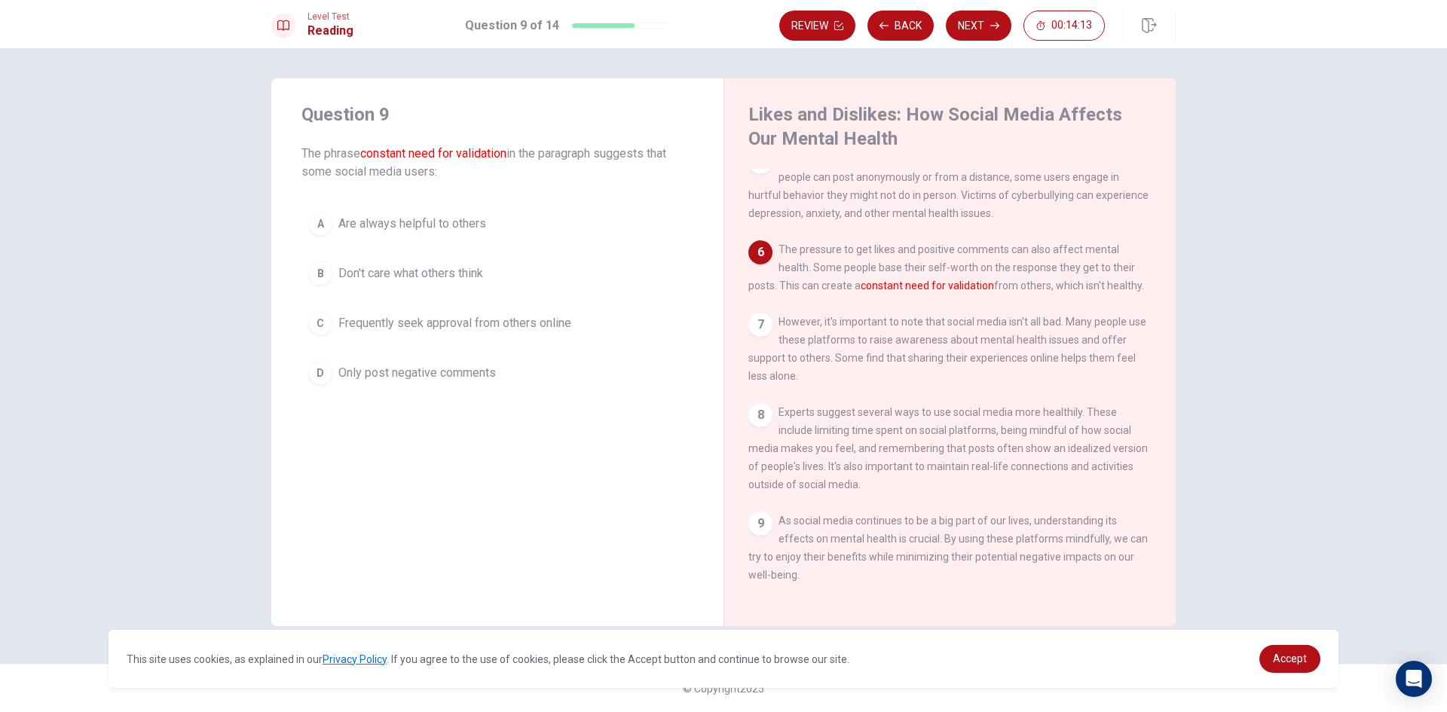
click at [323, 316] on div "C" at bounding box center [320, 323] width 24 height 24
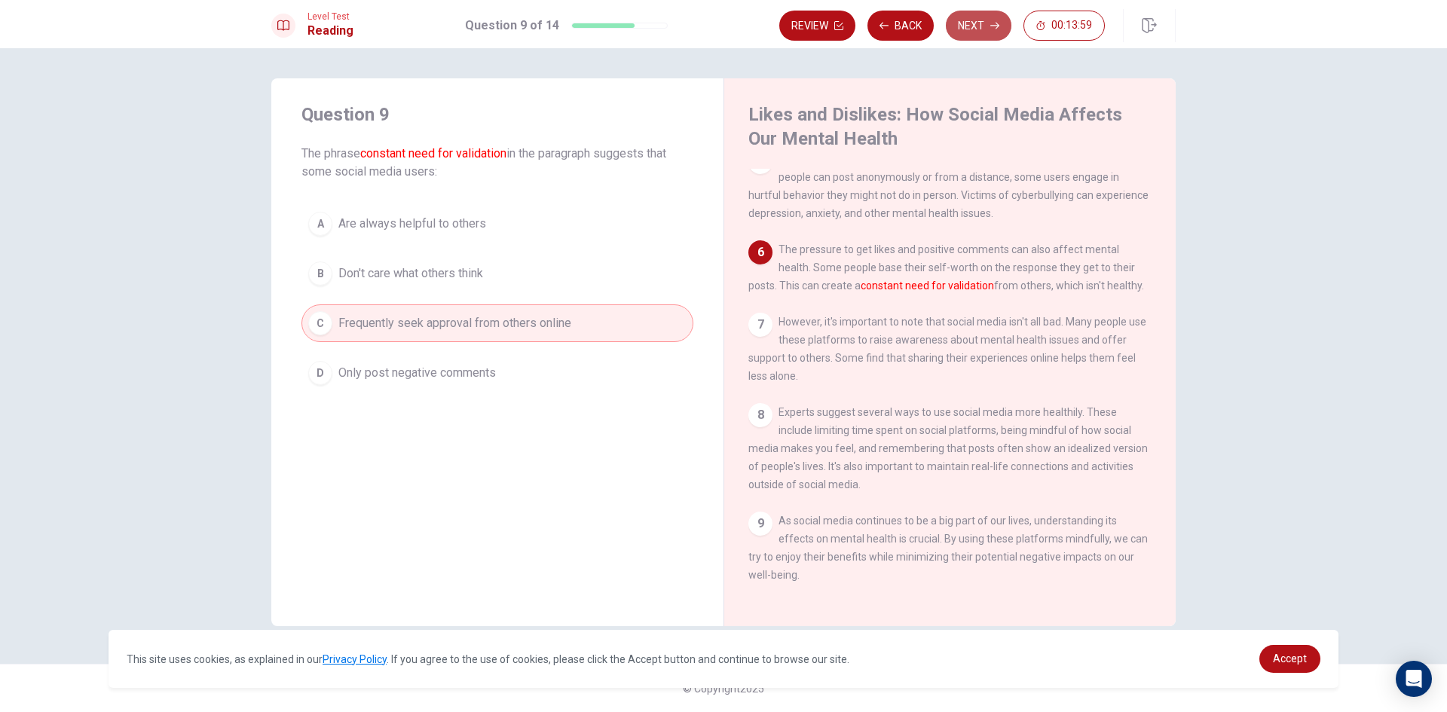
click at [955, 25] on button "Next" at bounding box center [979, 26] width 66 height 30
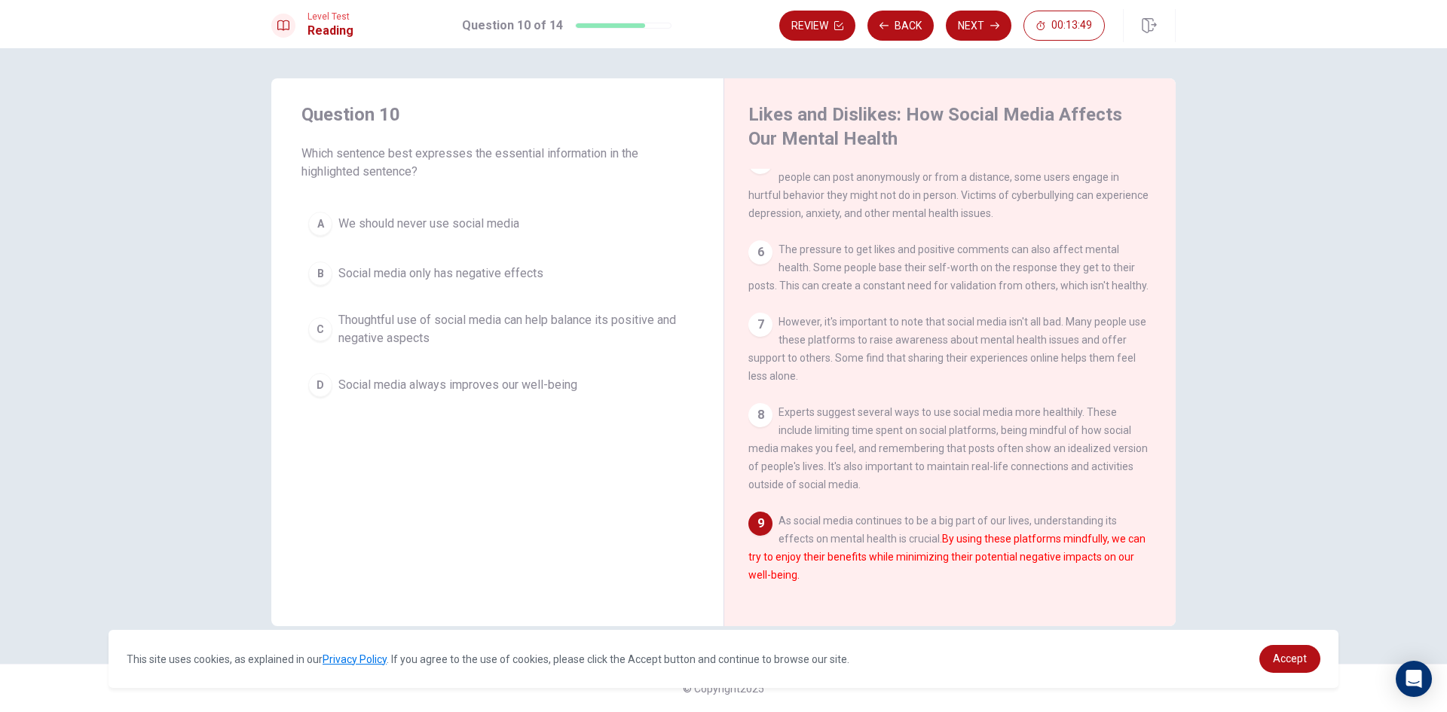
click at [318, 326] on div "C" at bounding box center [320, 329] width 24 height 24
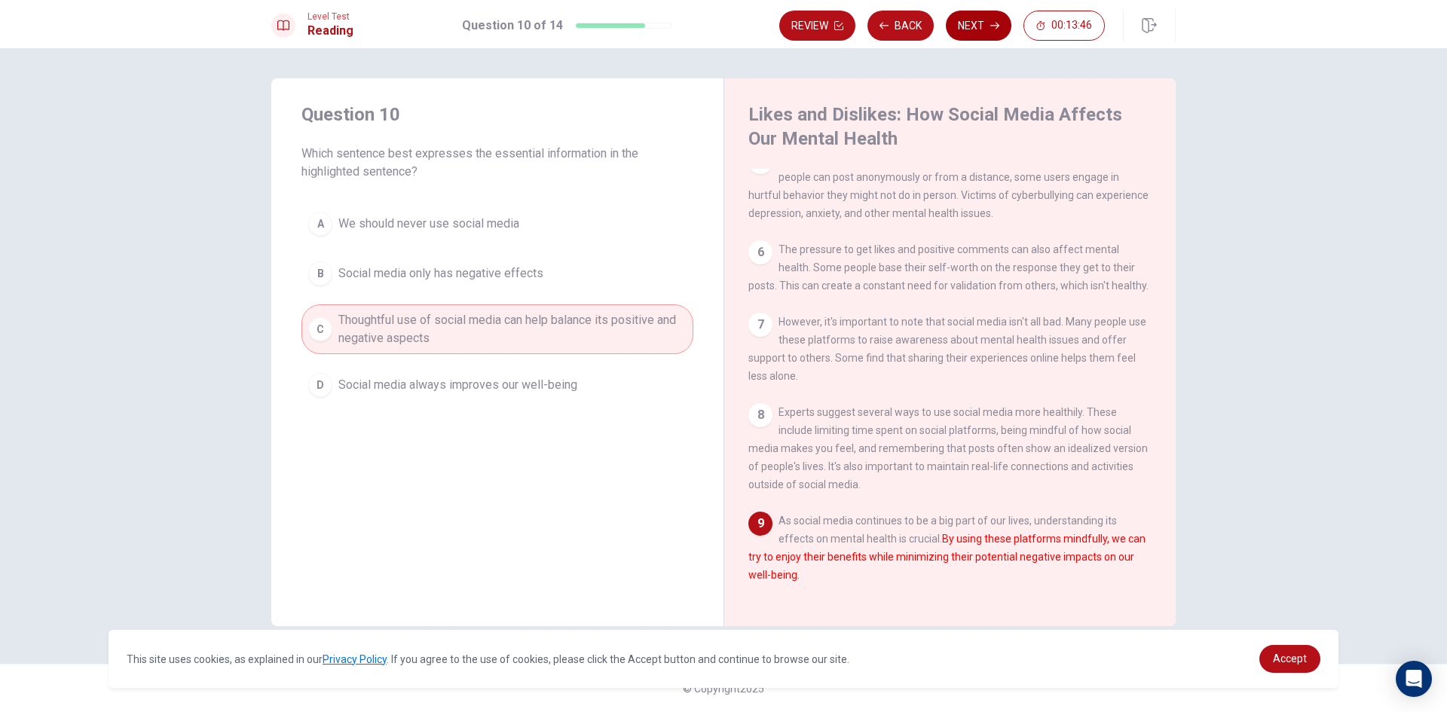
click at [968, 23] on button "Next" at bounding box center [979, 26] width 66 height 30
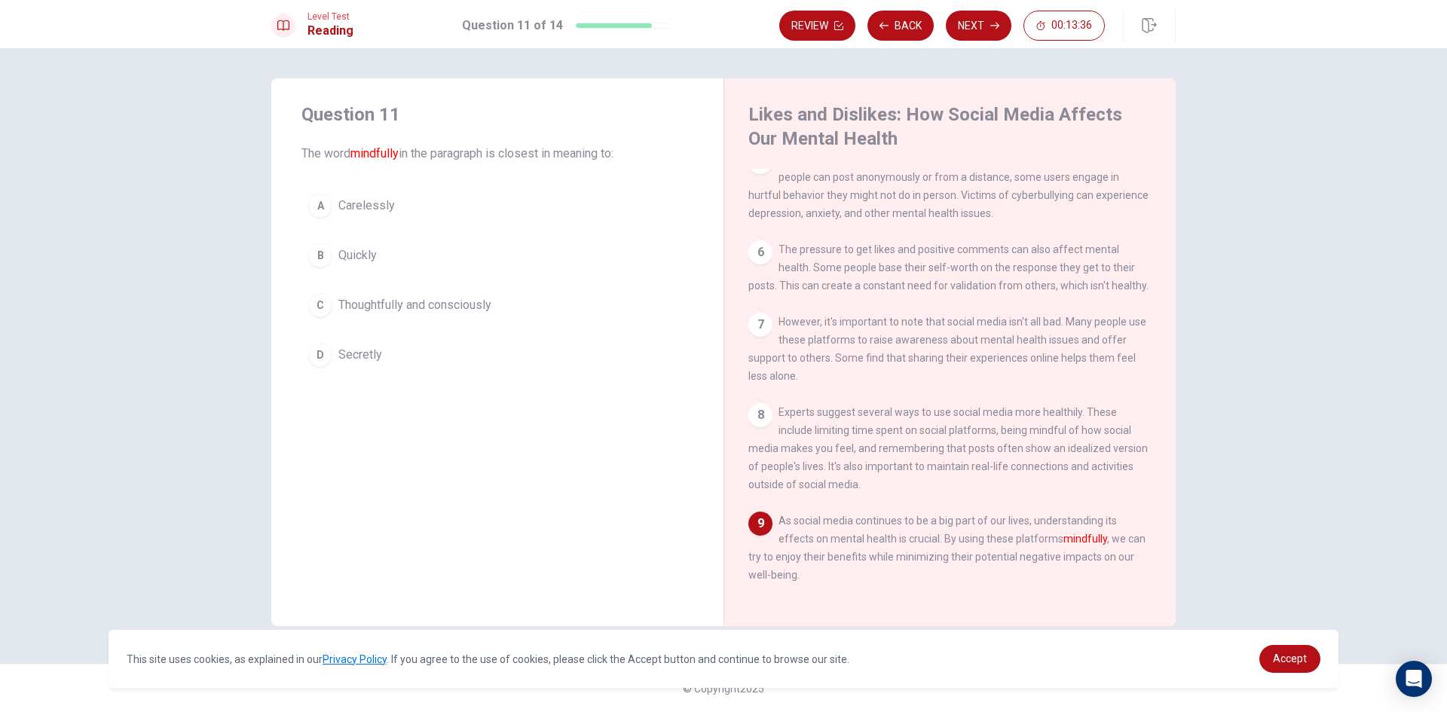
click at [385, 303] on span "Thoughtfully and consciously" at bounding box center [414, 305] width 153 height 18
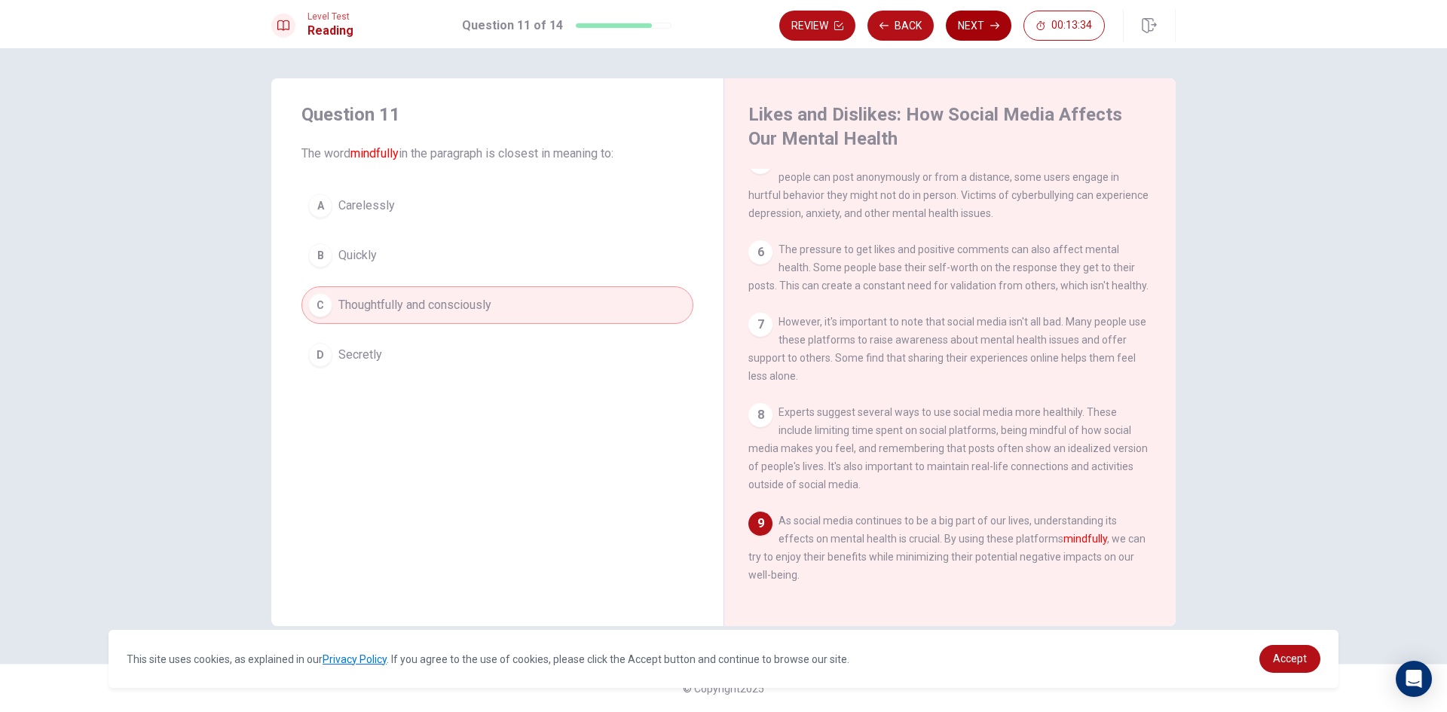
click at [976, 27] on button "Next" at bounding box center [979, 26] width 66 height 30
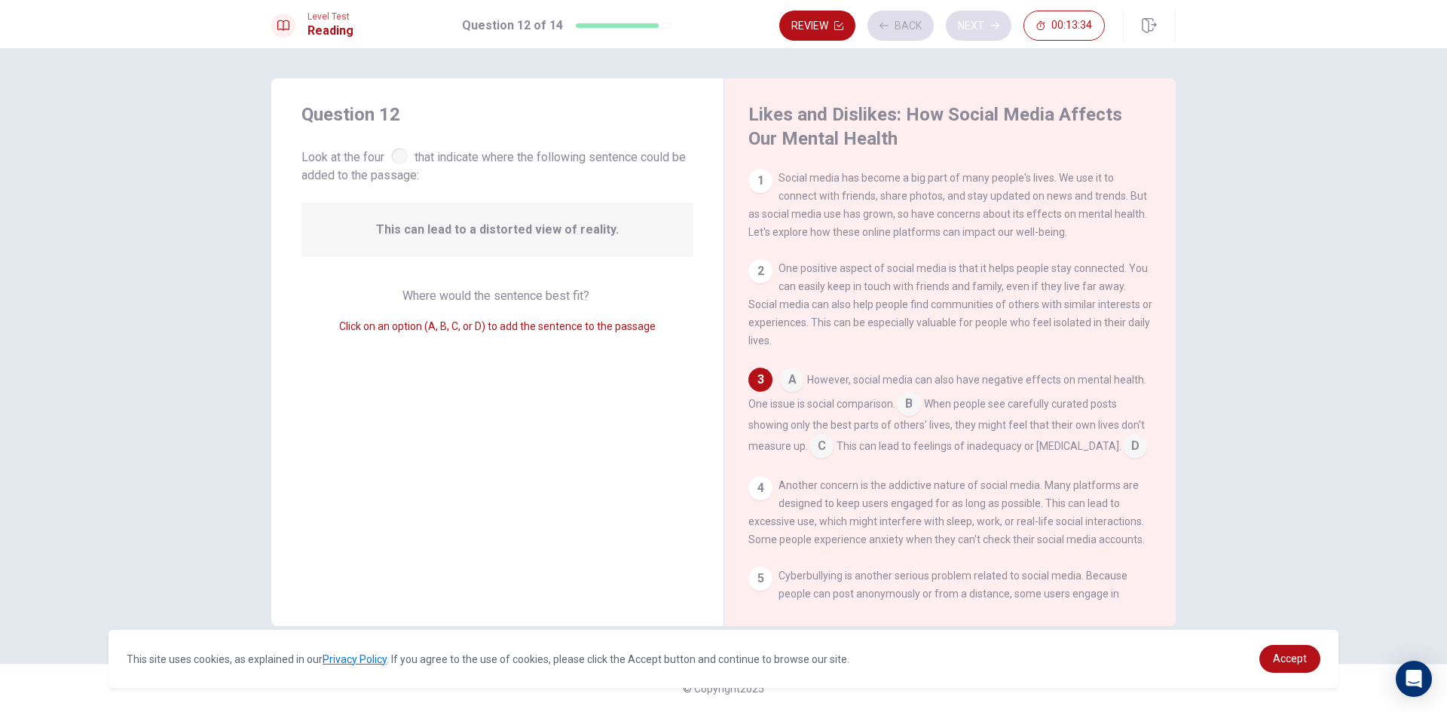
scroll to position [32, 0]
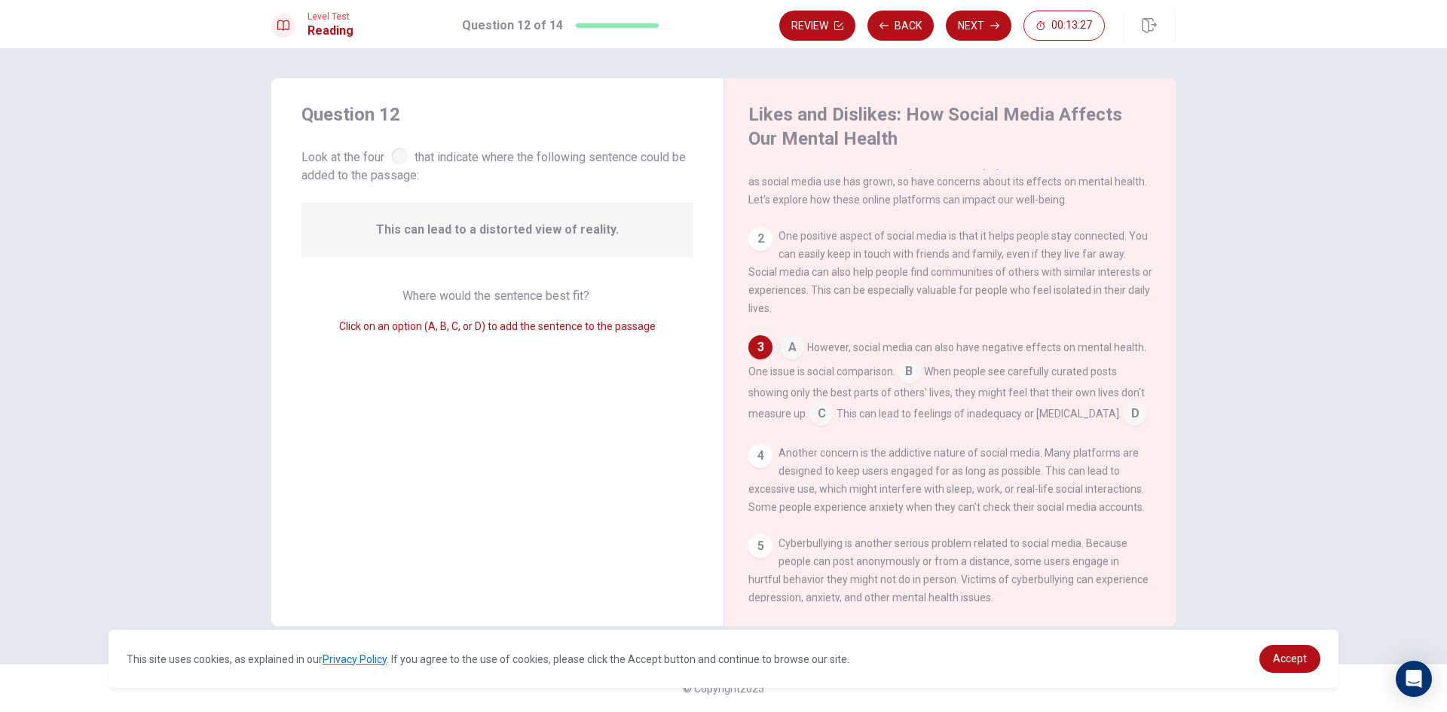
click at [454, 228] on span "This can lead to a distorted view of reality." at bounding box center [497, 230] width 243 height 18
click at [396, 157] on div at bounding box center [399, 156] width 17 height 17
click at [528, 219] on div "This can lead to a distorted view of reality." at bounding box center [497, 230] width 392 height 54
drag, startPoint x: 758, startPoint y: 238, endPoint x: 1103, endPoint y: 203, distance: 346.8
click at [1101, 206] on div "1 Social media has become a big part of many people's lives. We use it to conne…" at bounding box center [959, 385] width 423 height 433
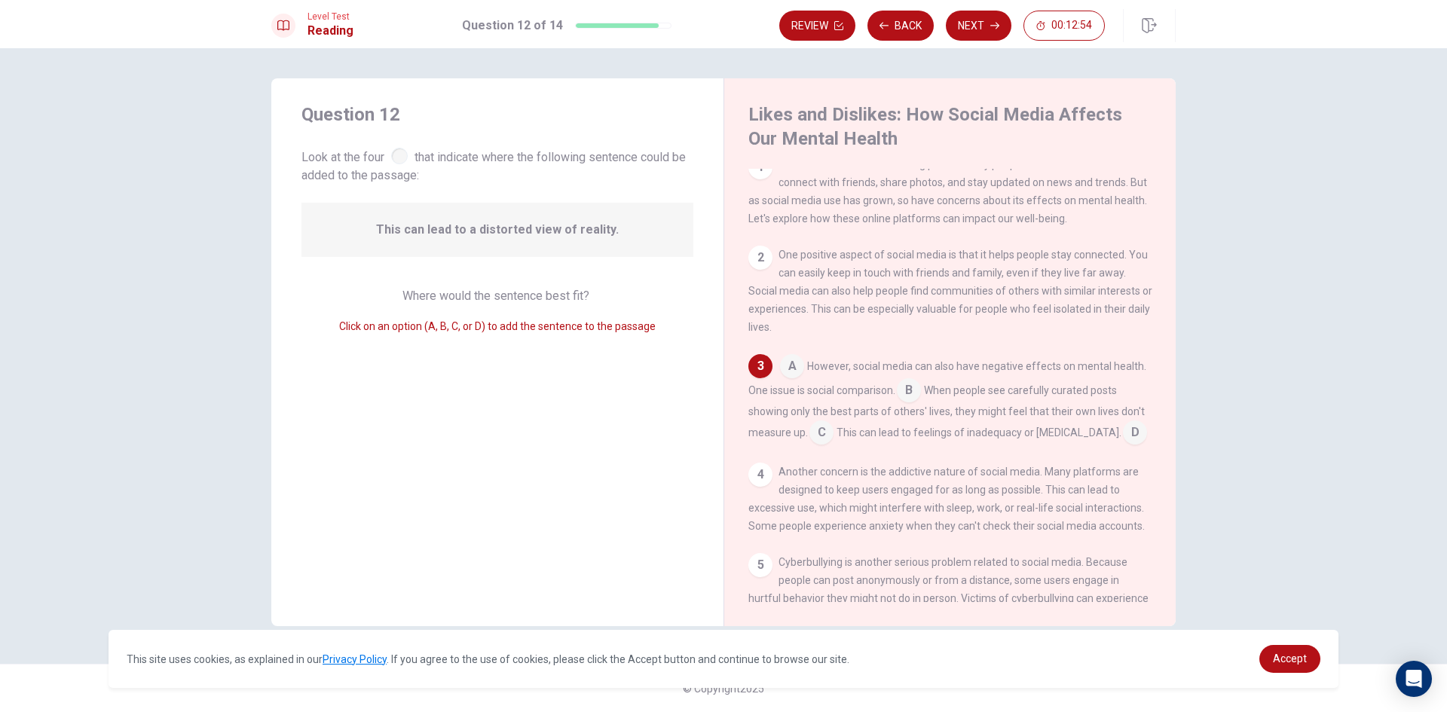
scroll to position [8, 0]
click at [910, 394] on input at bounding box center [909, 397] width 24 height 24
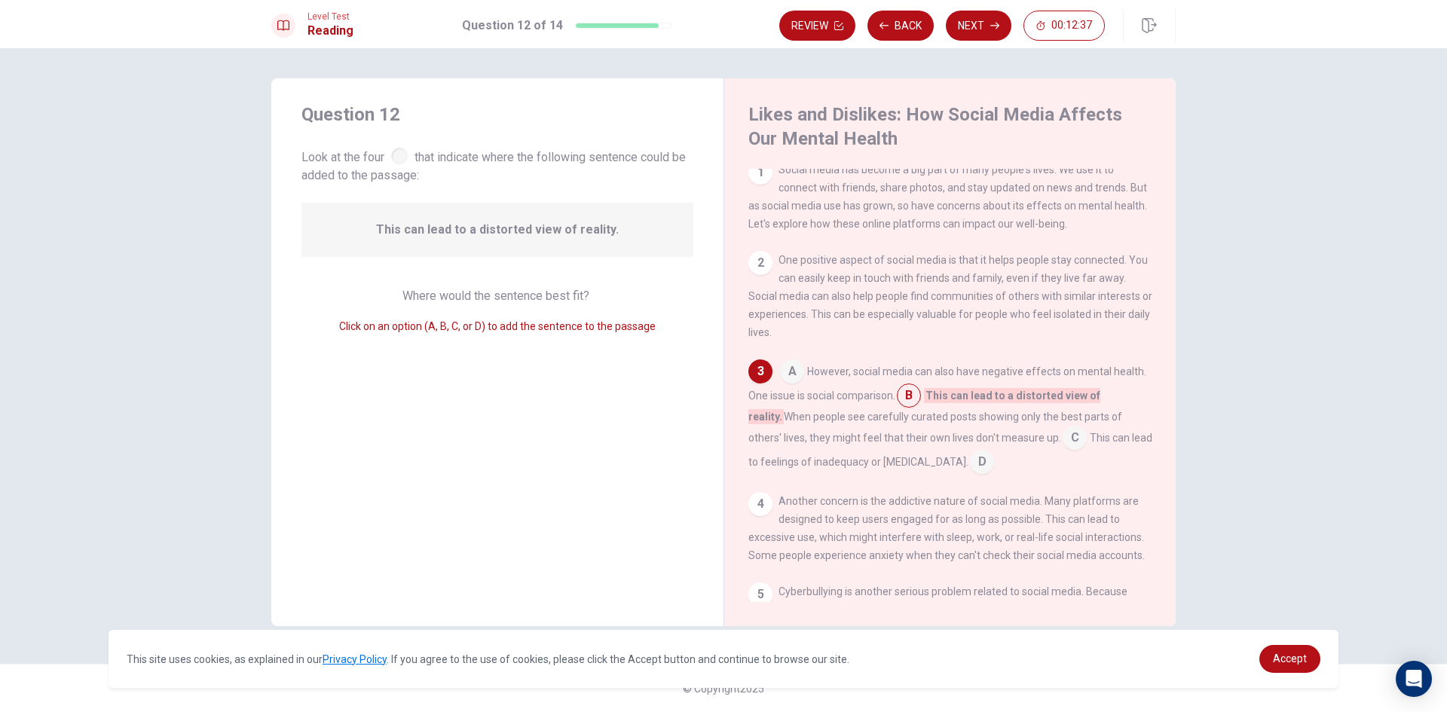
click at [970, 466] on input at bounding box center [982, 463] width 24 height 24
click at [920, 387] on div "A However, social media can also have negative effects on mental health. One is…" at bounding box center [950, 413] width 404 height 109
click at [916, 401] on input at bounding box center [909, 397] width 24 height 24
click at [1062, 441] on input at bounding box center [1074, 439] width 24 height 24
click at [916, 402] on input at bounding box center [909, 397] width 24 height 24
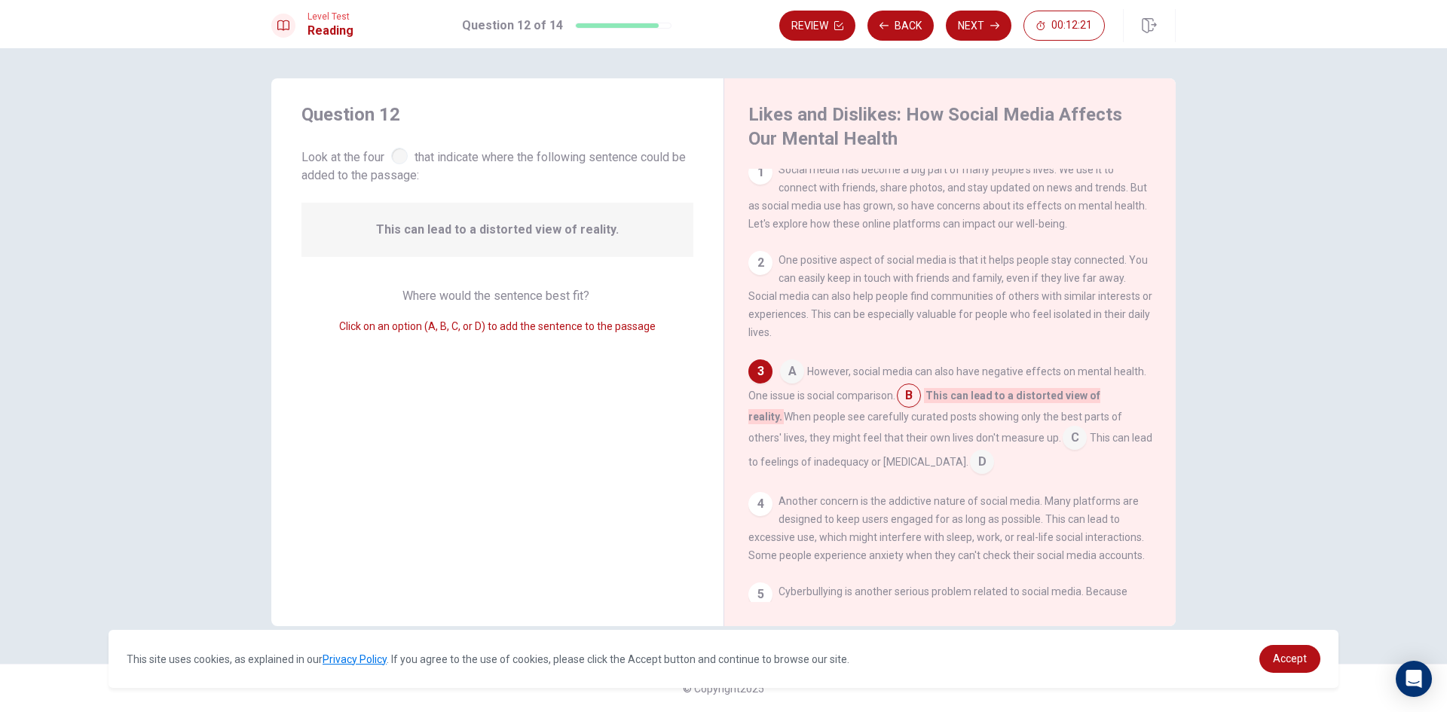
click at [1062, 441] on input at bounding box center [1074, 439] width 24 height 24
click at [910, 396] on input at bounding box center [909, 397] width 24 height 24
click at [976, 15] on button "Next" at bounding box center [979, 26] width 66 height 30
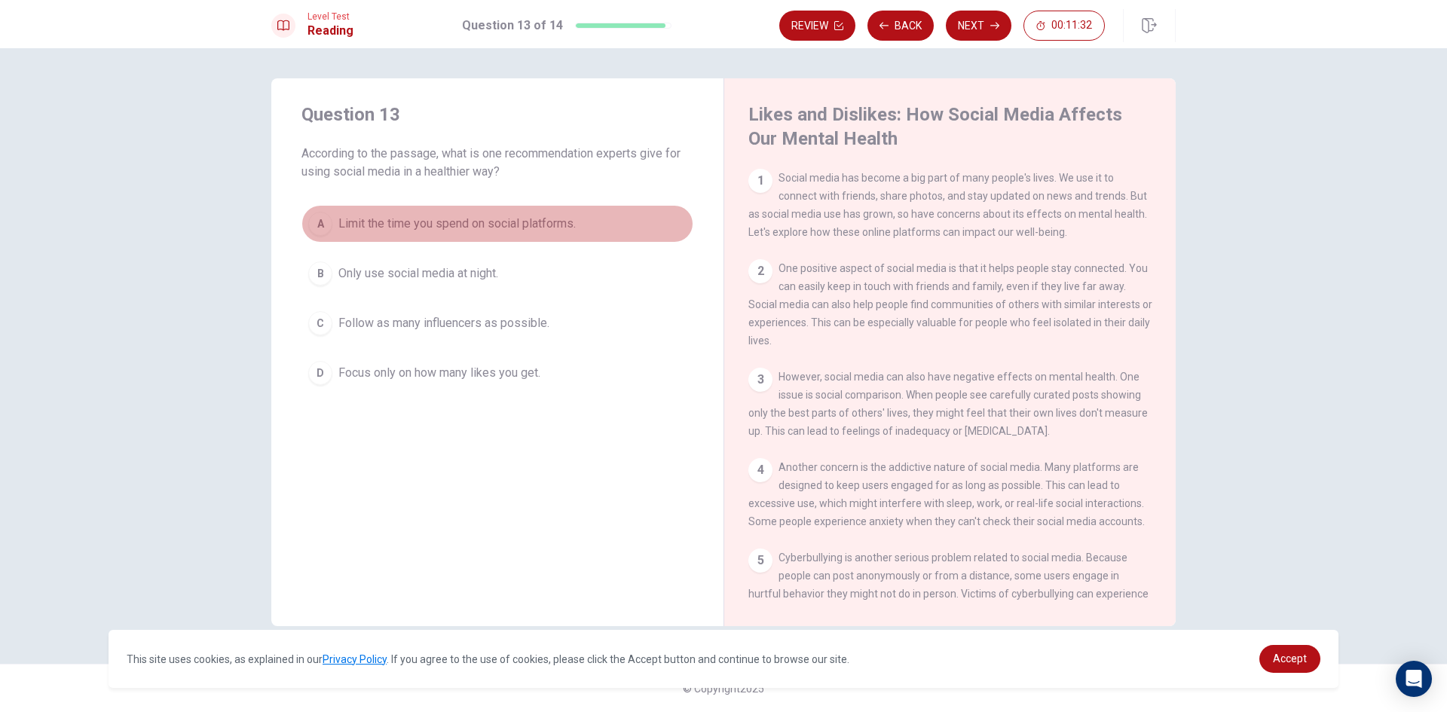
click at [323, 221] on div "A" at bounding box center [320, 224] width 24 height 24
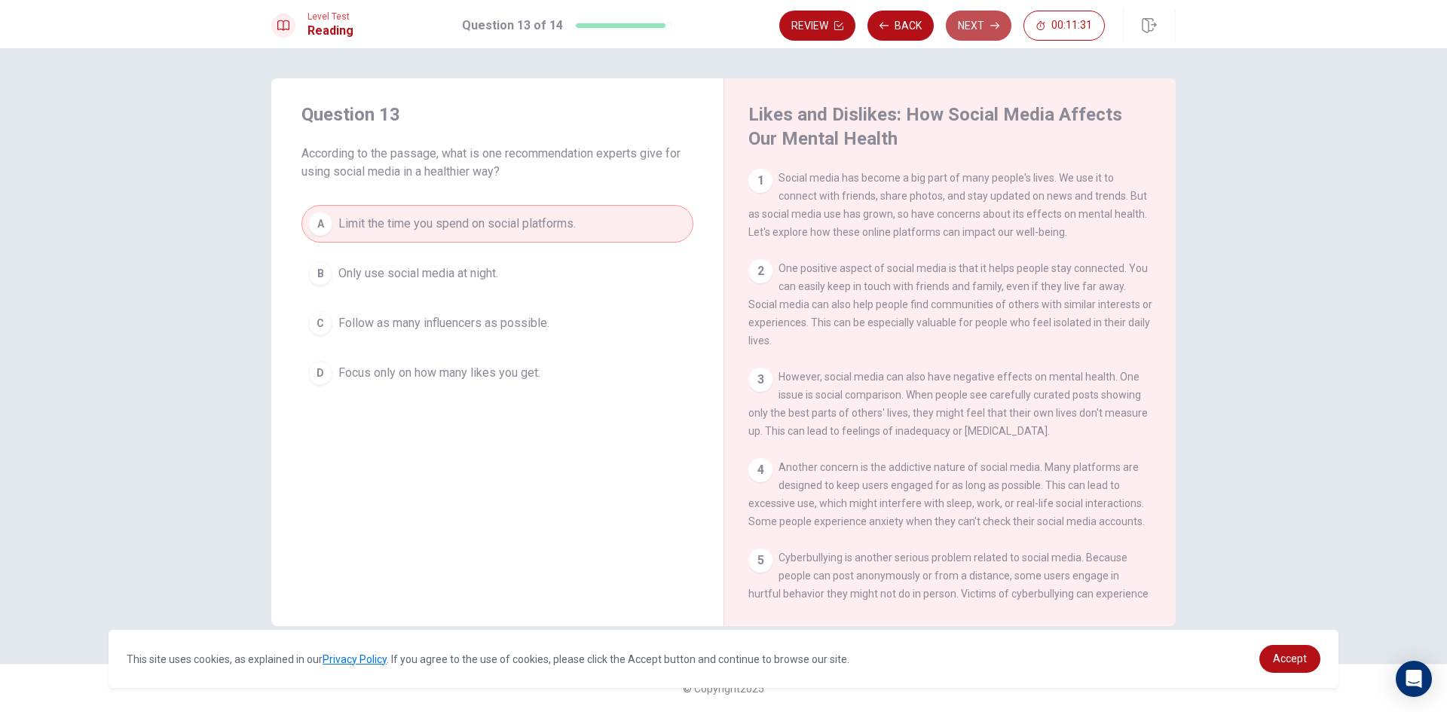
click at [979, 17] on button "Next" at bounding box center [979, 26] width 66 height 30
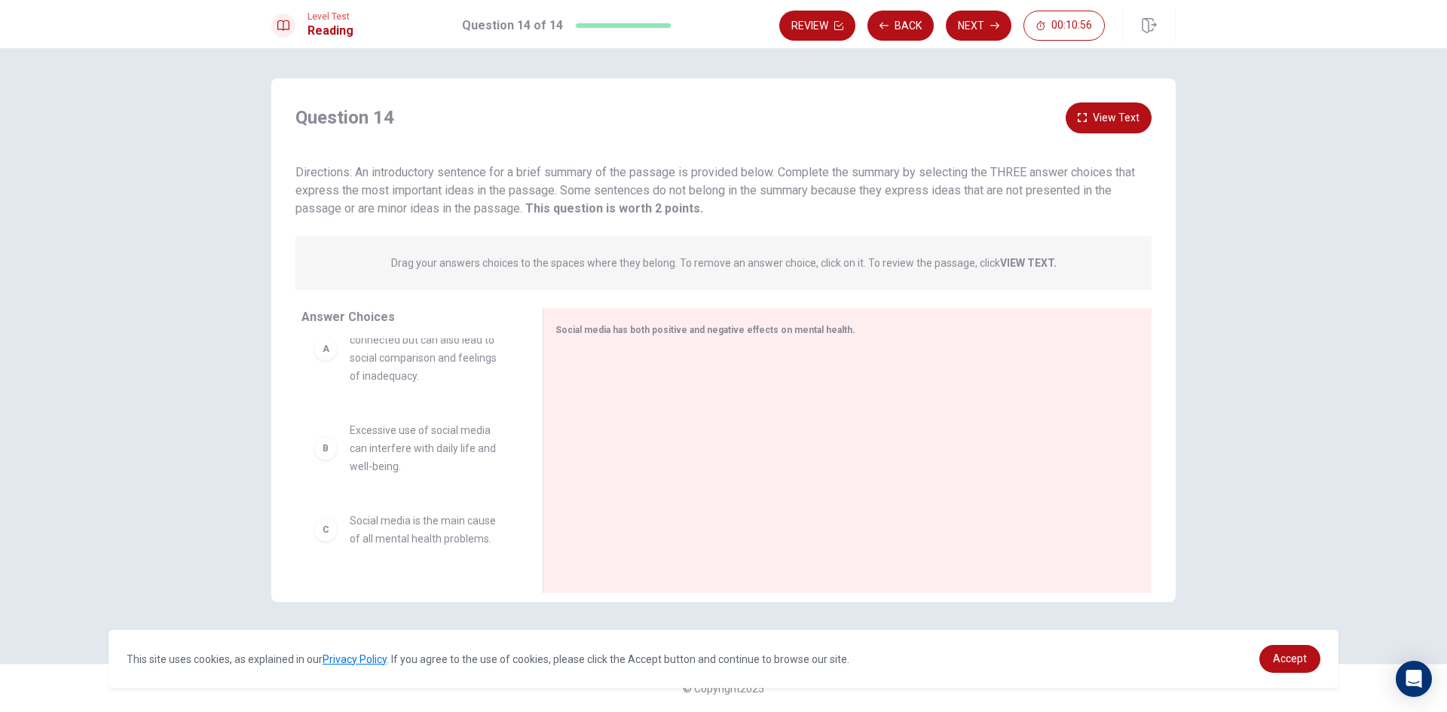
scroll to position [0, 0]
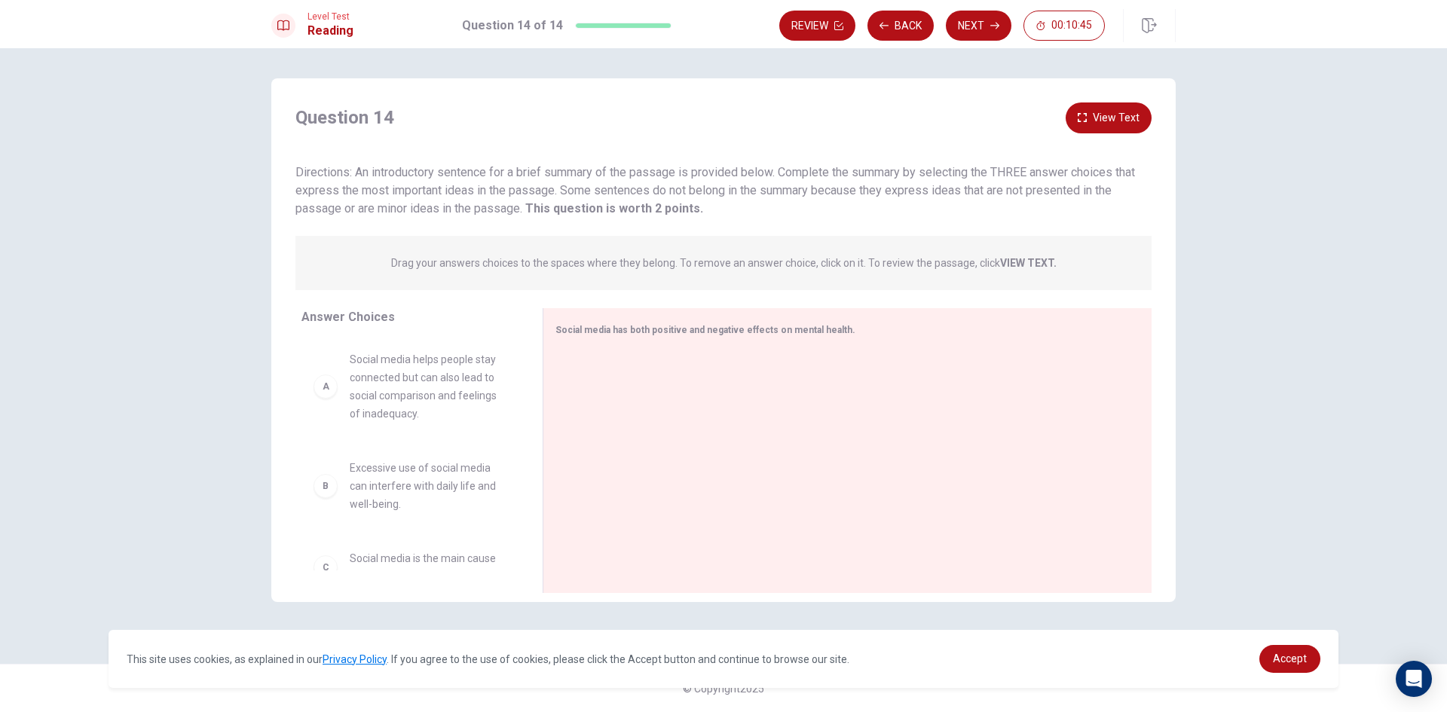
click at [330, 399] on div "A Social media helps people stay connected but can also lead to social comparis…" at bounding box center [409, 386] width 193 height 72
click at [322, 387] on div "A" at bounding box center [325, 386] width 24 height 24
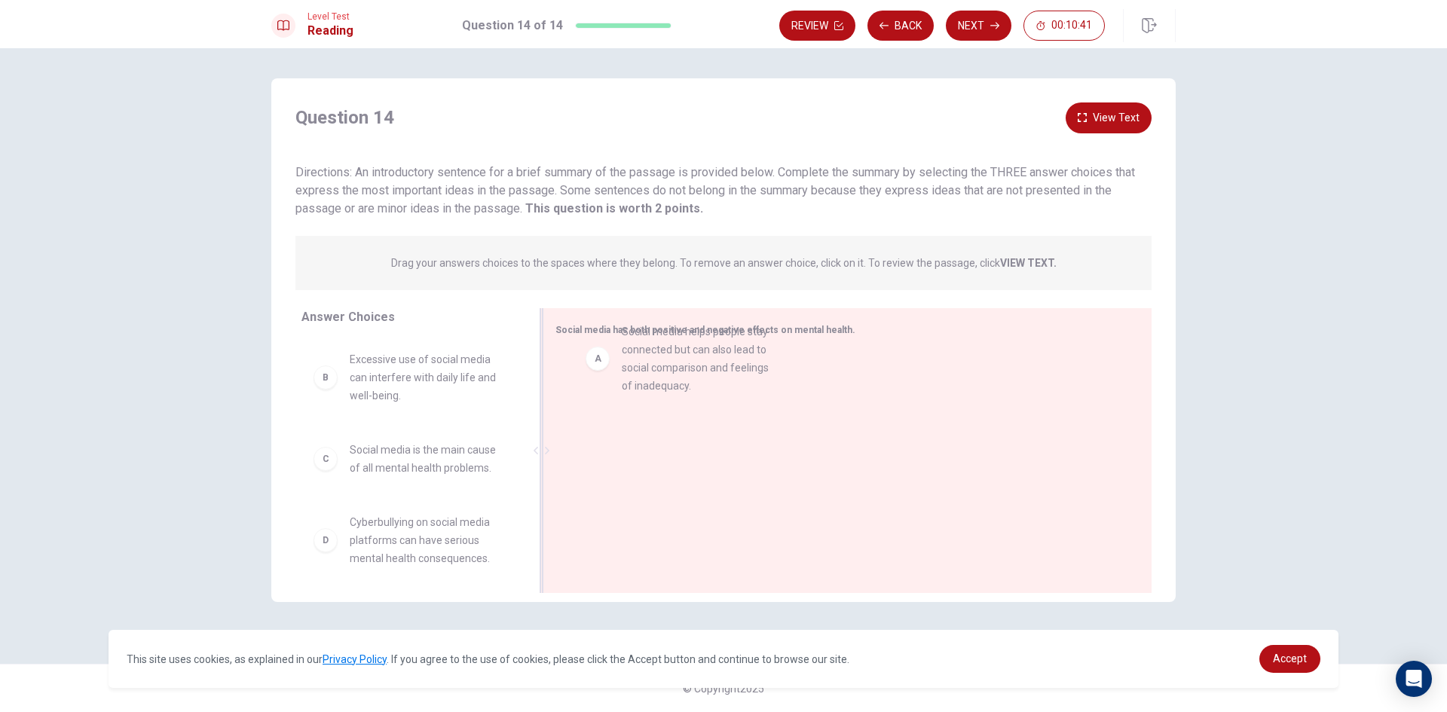
drag, startPoint x: 461, startPoint y: 378, endPoint x: 737, endPoint y: 350, distance: 277.2
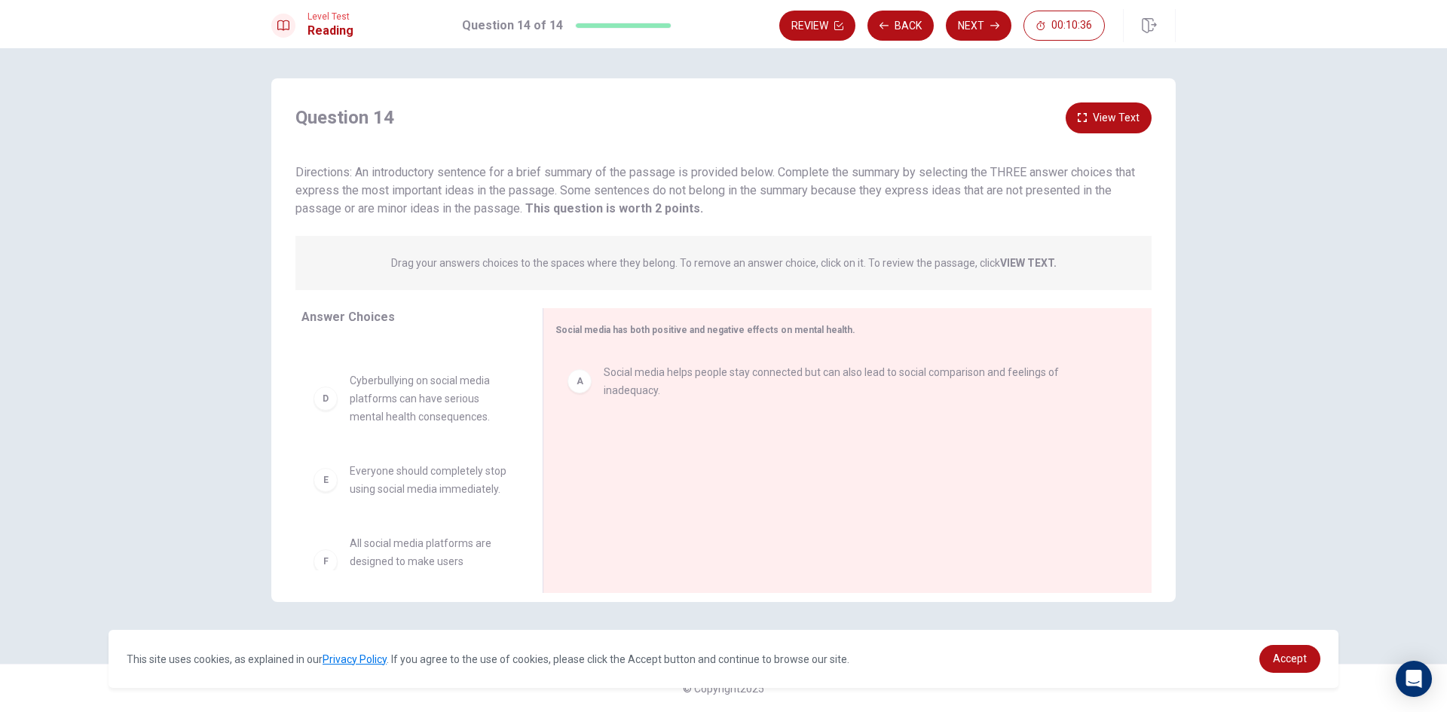
scroll to position [115, 0]
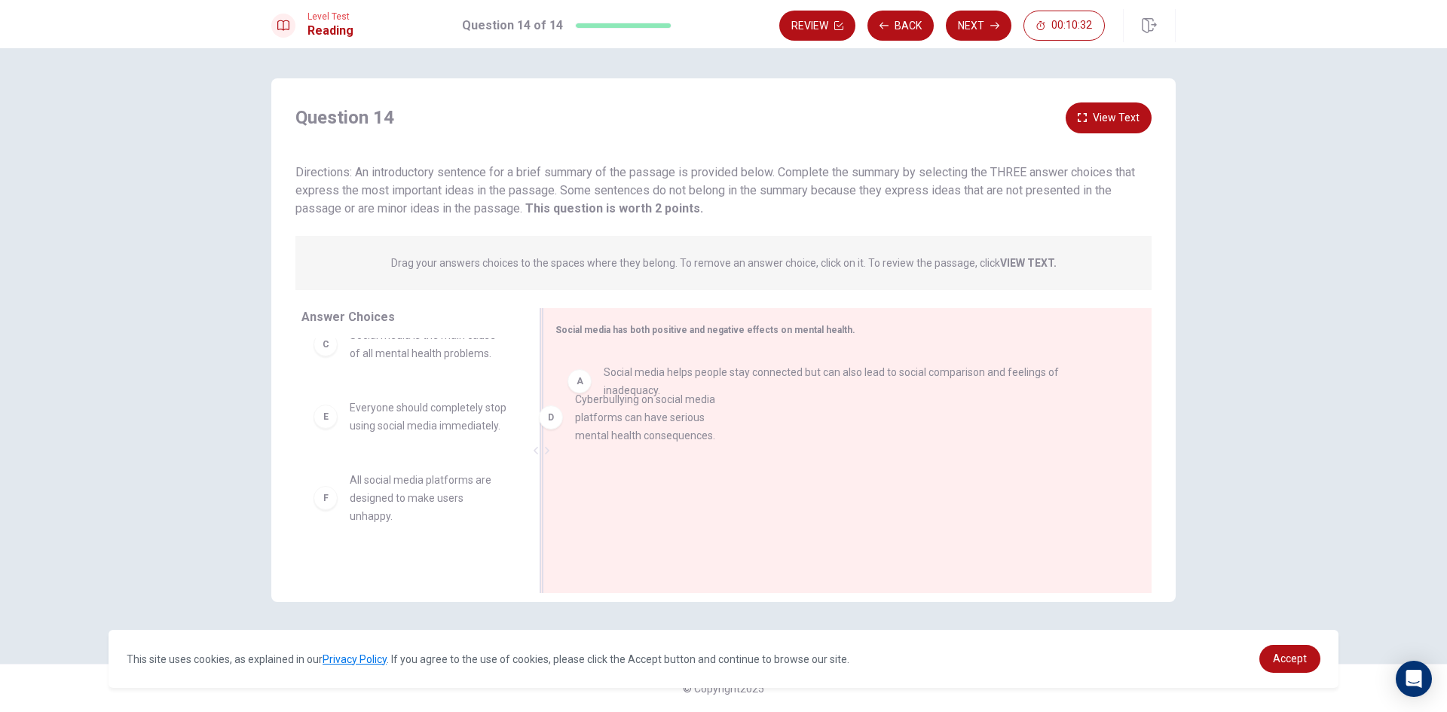
drag, startPoint x: 384, startPoint y: 434, endPoint x: 622, endPoint y: 422, distance: 237.7
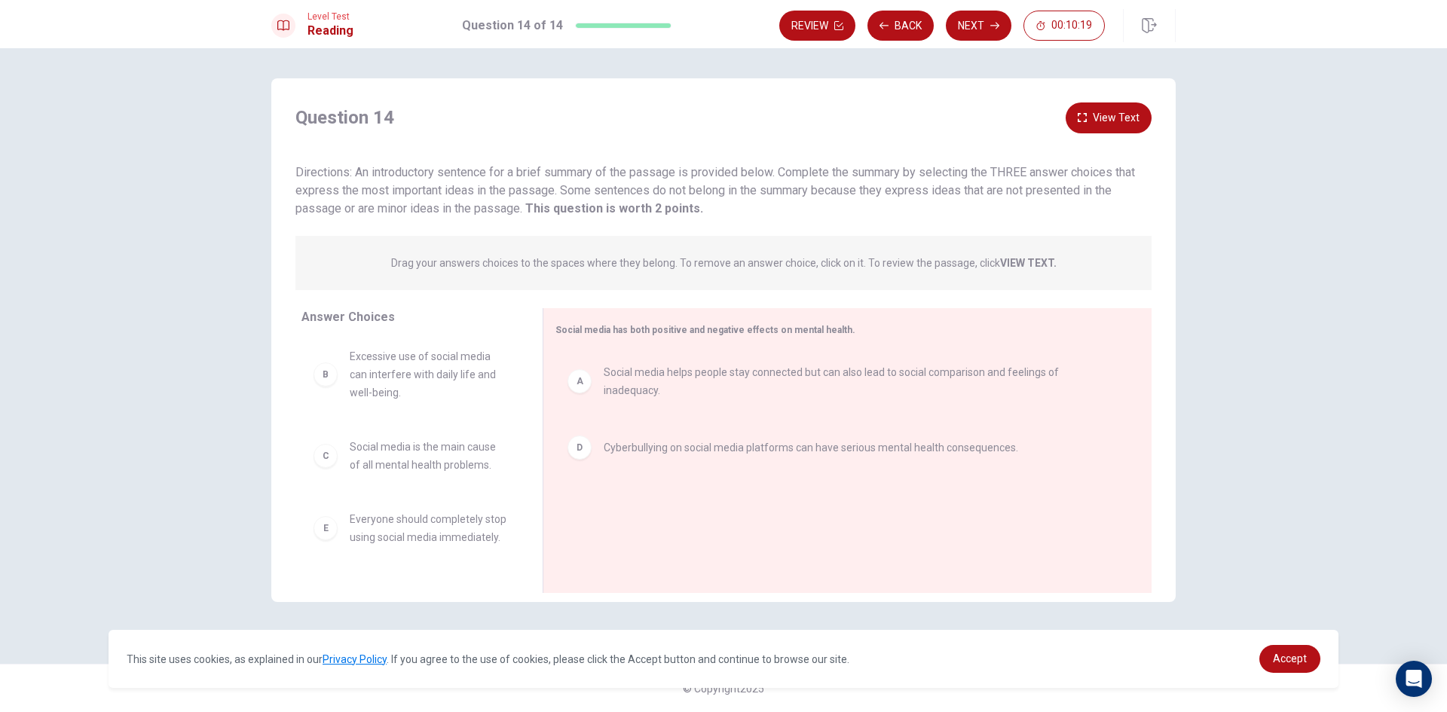
scroll to position [0, 0]
drag, startPoint x: 394, startPoint y: 465, endPoint x: 713, endPoint y: 497, distance: 320.4
click at [977, 28] on button "Next" at bounding box center [979, 26] width 66 height 30
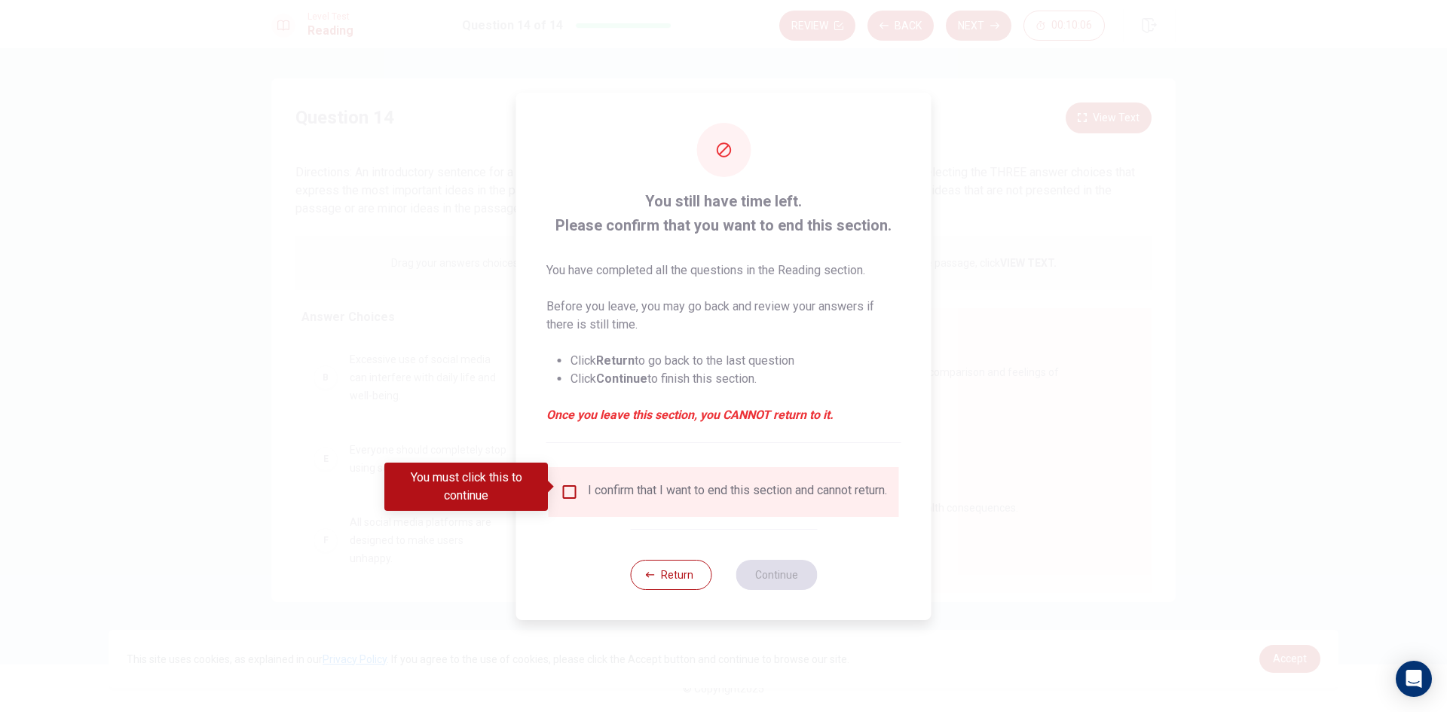
click at [566, 483] on input "You must click this to continue" at bounding box center [570, 492] width 18 height 18
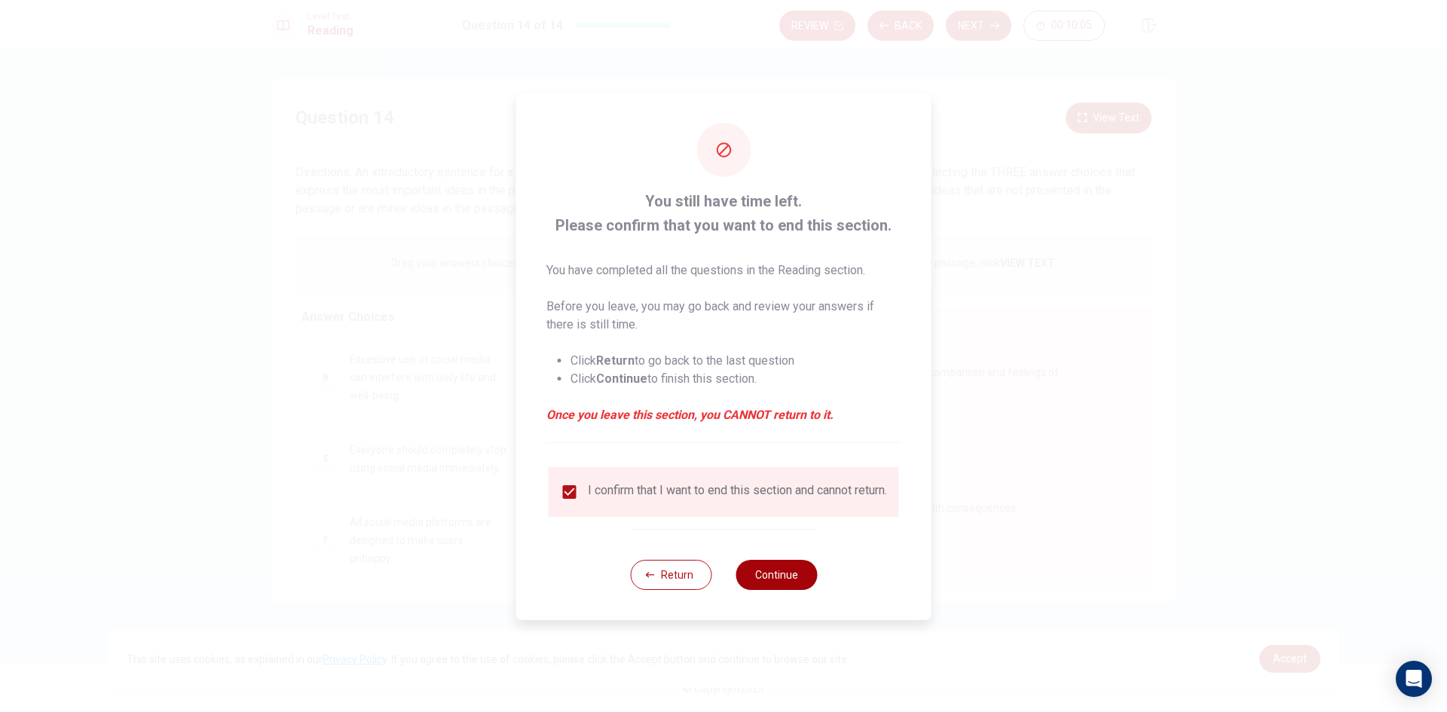
click at [759, 579] on button "Continue" at bounding box center [775, 575] width 81 height 30
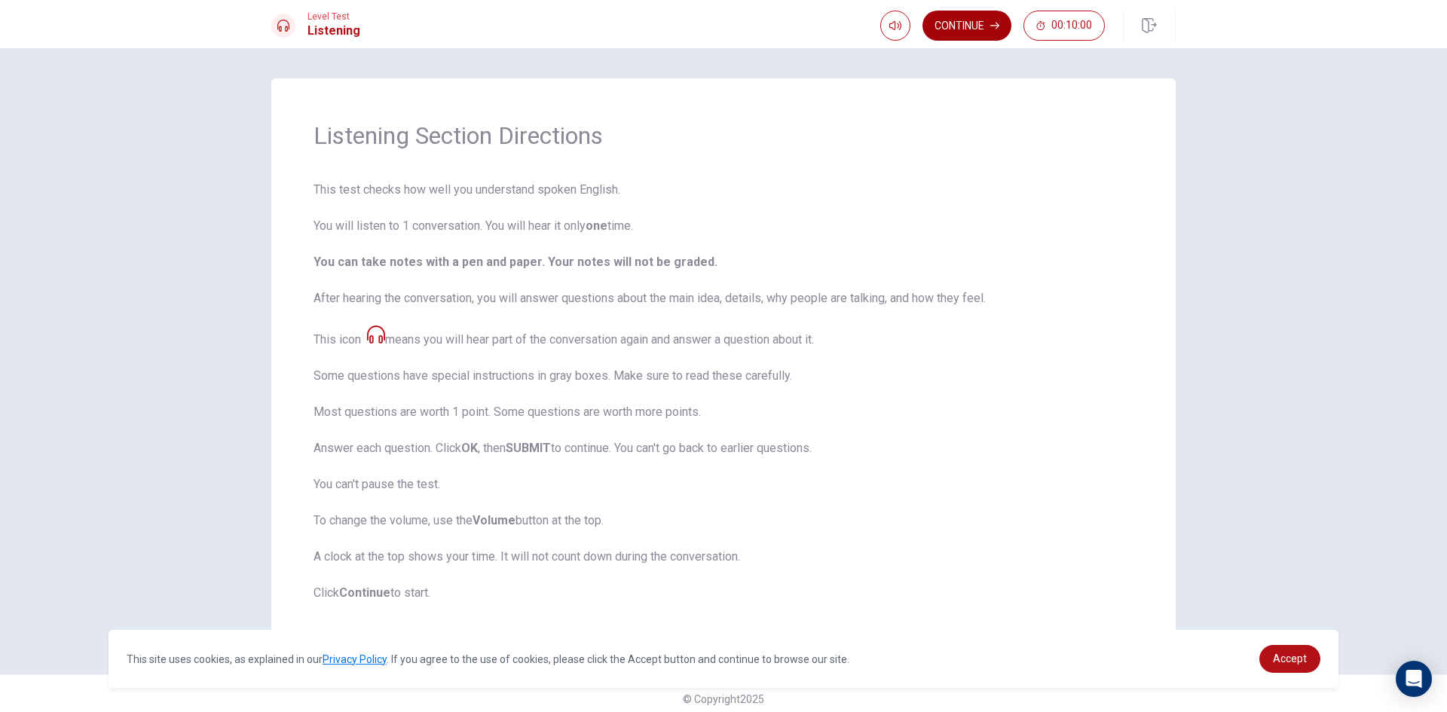
click at [964, 29] on button "Continue" at bounding box center [966, 26] width 89 height 30
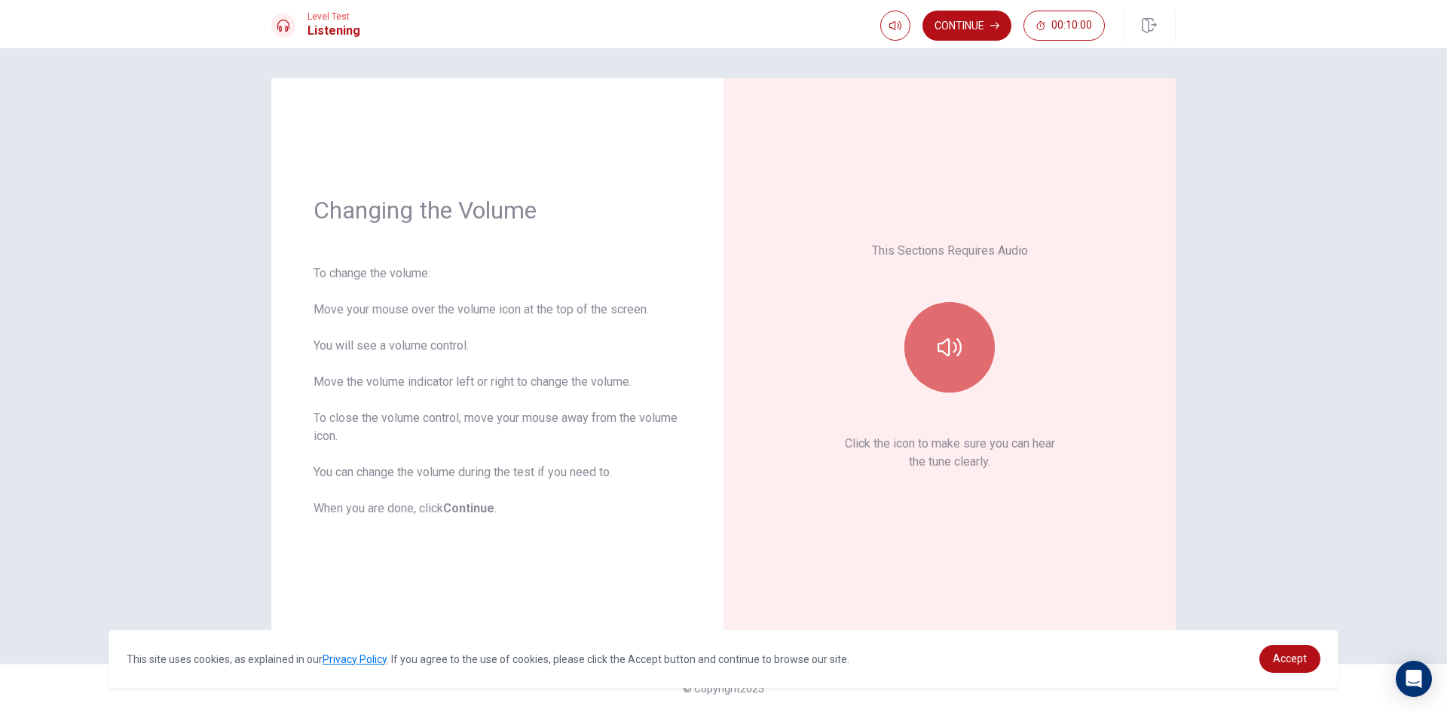
click at [949, 347] on icon "button" at bounding box center [949, 347] width 24 height 18
click at [975, 348] on button "button" at bounding box center [949, 347] width 90 height 90
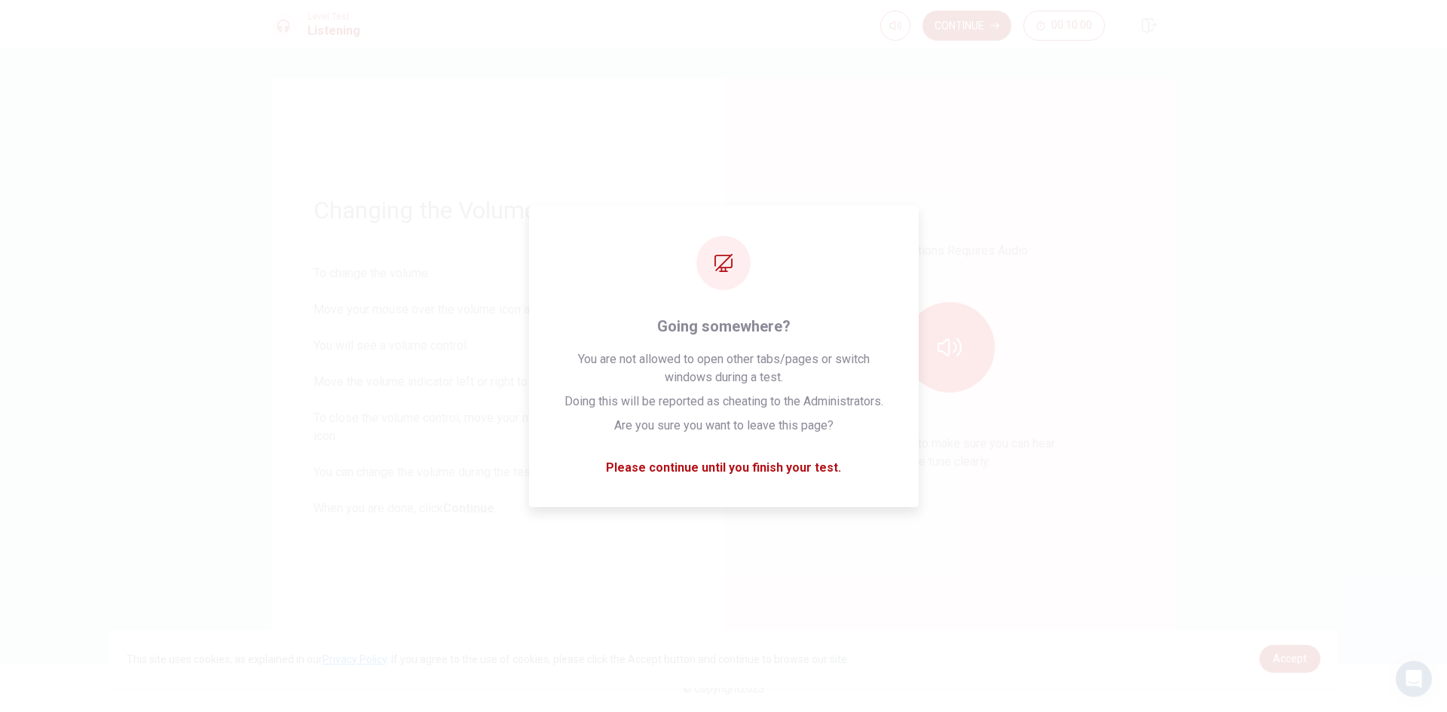
click at [1032, 628] on div "This Sections Requires Audio Click the icon to make sure you can hear the tune …" at bounding box center [949, 355] width 452 height 555
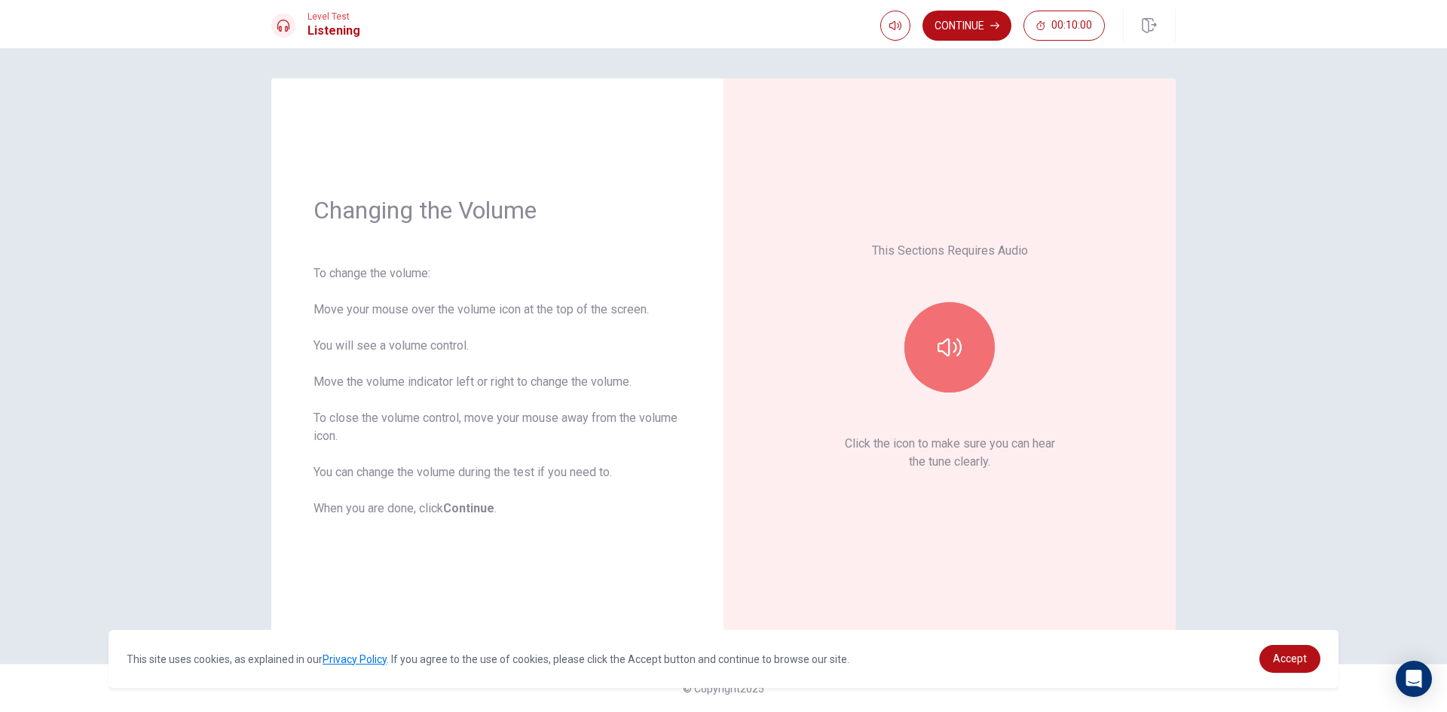
click at [943, 351] on icon "button" at bounding box center [949, 347] width 24 height 24
click at [943, 351] on icon "button" at bounding box center [949, 347] width 24 height 18
click at [1057, 254] on div "This Sections Requires Audio Click the icon to make sure you can hear the tune …" at bounding box center [950, 356] width 368 height 471
click at [943, 362] on button "button" at bounding box center [949, 347] width 90 height 90
click at [945, 356] on icon "button" at bounding box center [949, 347] width 24 height 24
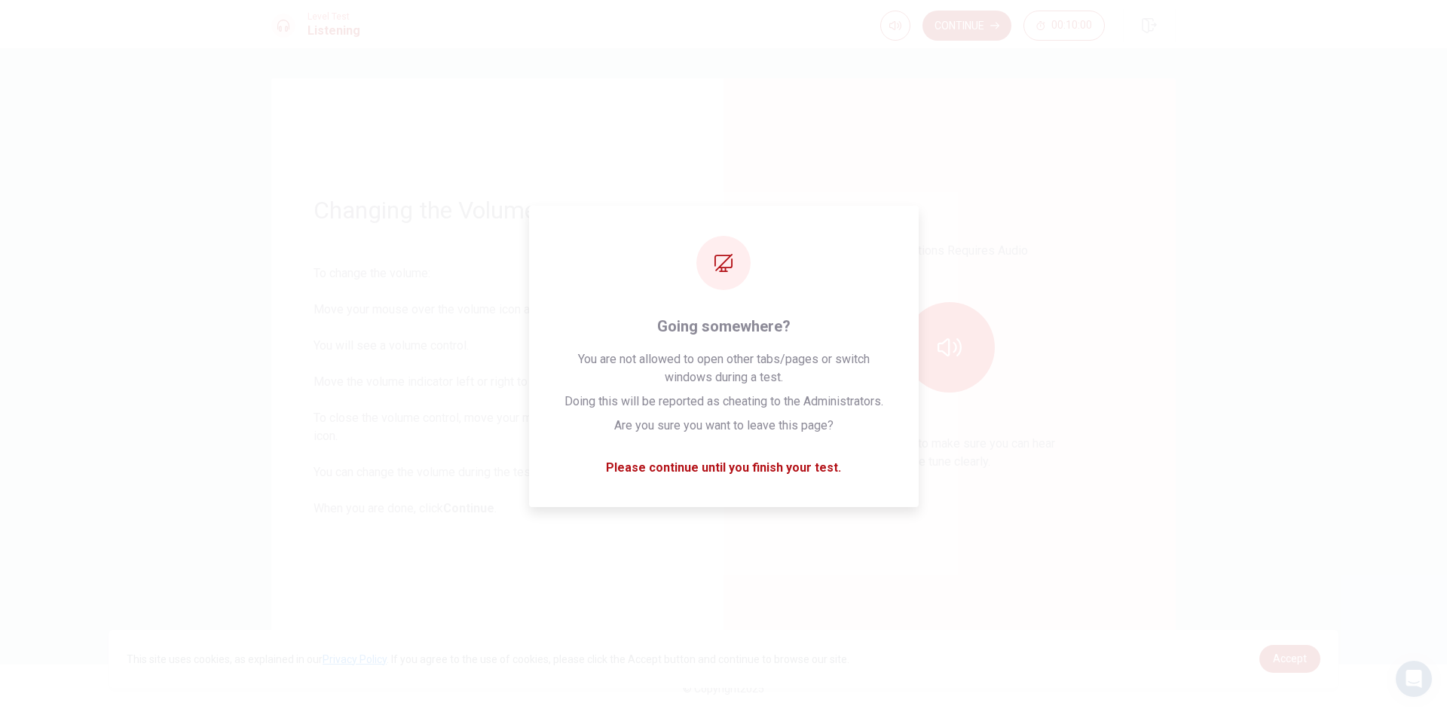
click at [1116, 582] on div "This Sections Requires Audio Click the icon to make sure you can hear the tune …" at bounding box center [950, 356] width 368 height 471
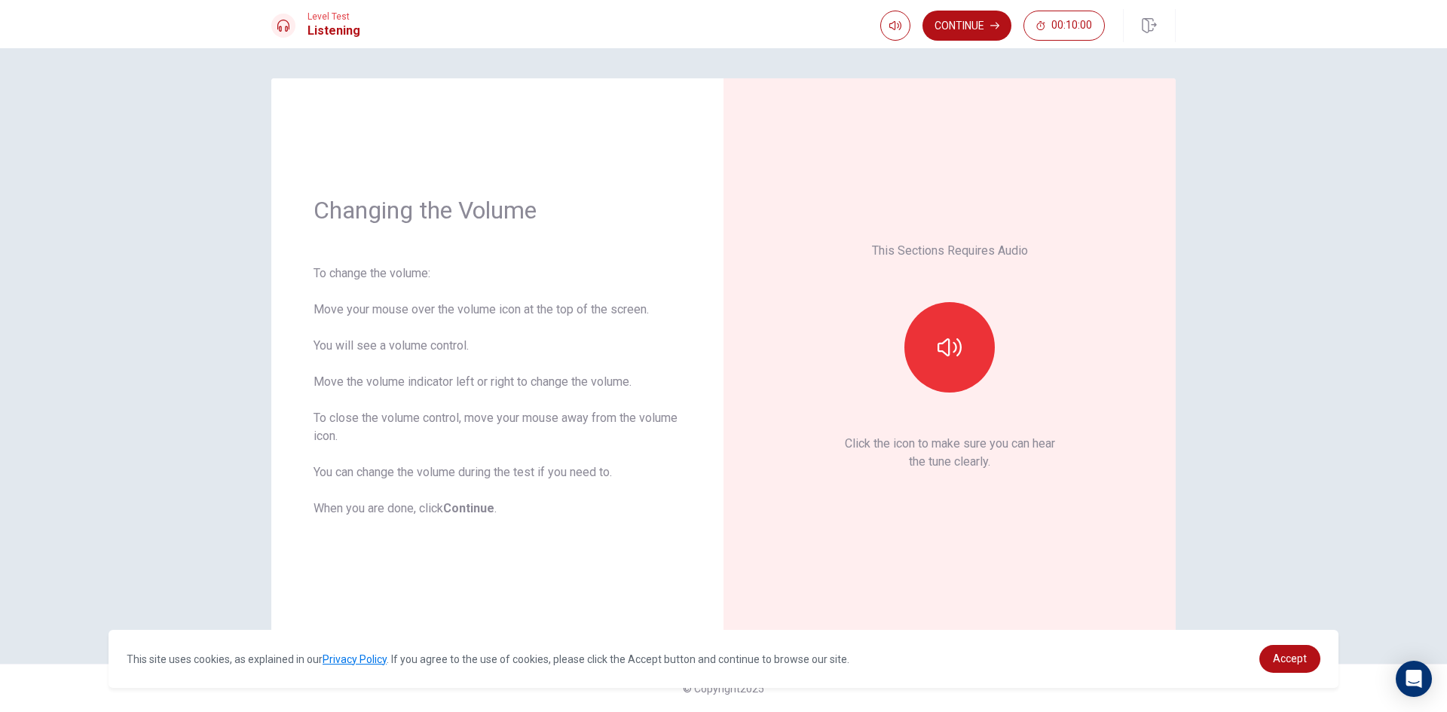
click at [1103, 507] on div "This Sections Requires Audio Click the icon to make sure you can hear the tune …" at bounding box center [950, 356] width 368 height 471
click at [975, 351] on button "button" at bounding box center [949, 347] width 90 height 90
click at [880, 25] on button "button" at bounding box center [895, 26] width 30 height 30
click at [937, 26] on button "Continue" at bounding box center [966, 26] width 89 height 30
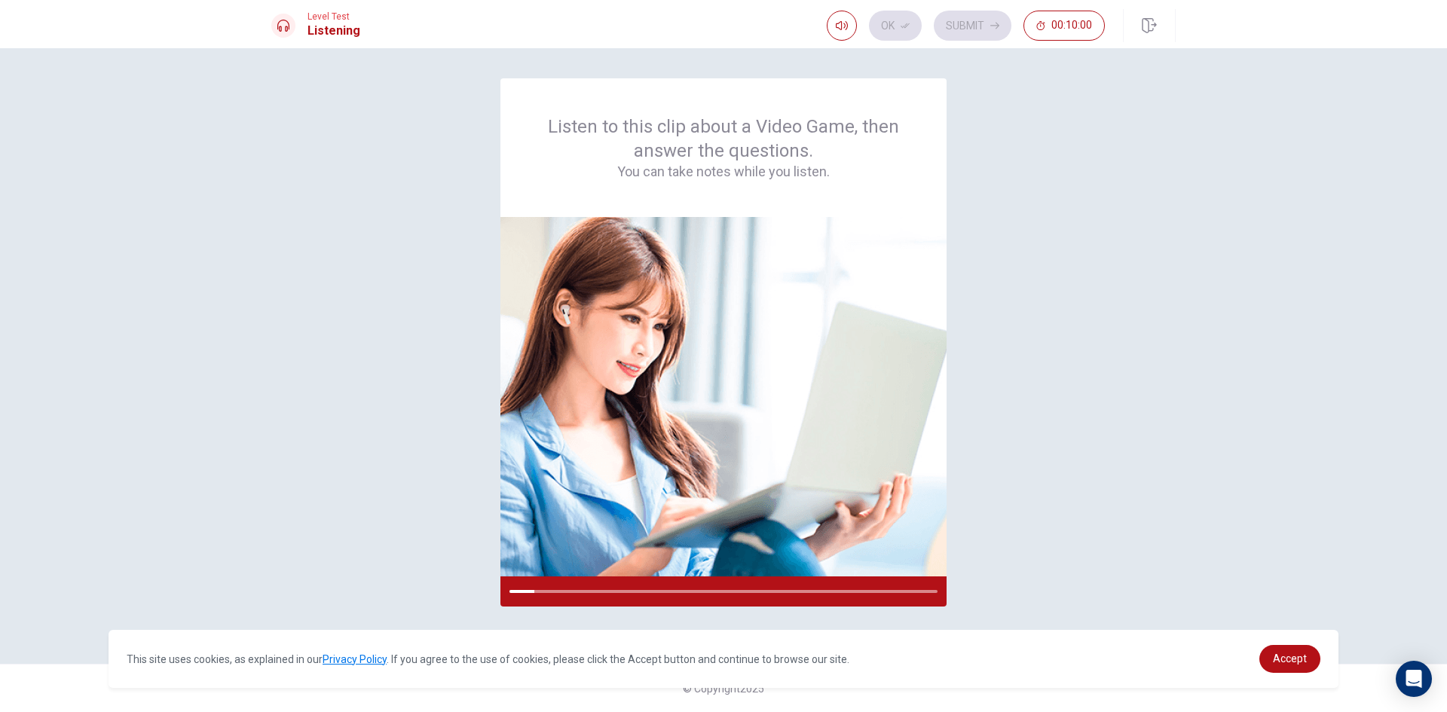
click at [1059, 540] on div "Listen to this clip about a Video Game, then answer the questions. You can take…" at bounding box center [723, 355] width 904 height 555
click at [839, 34] on span at bounding box center [842, 38] width 12 height 8
type input "1"
drag, startPoint x: 844, startPoint y: 55, endPoint x: 996, endPoint y: 44, distance: 152.6
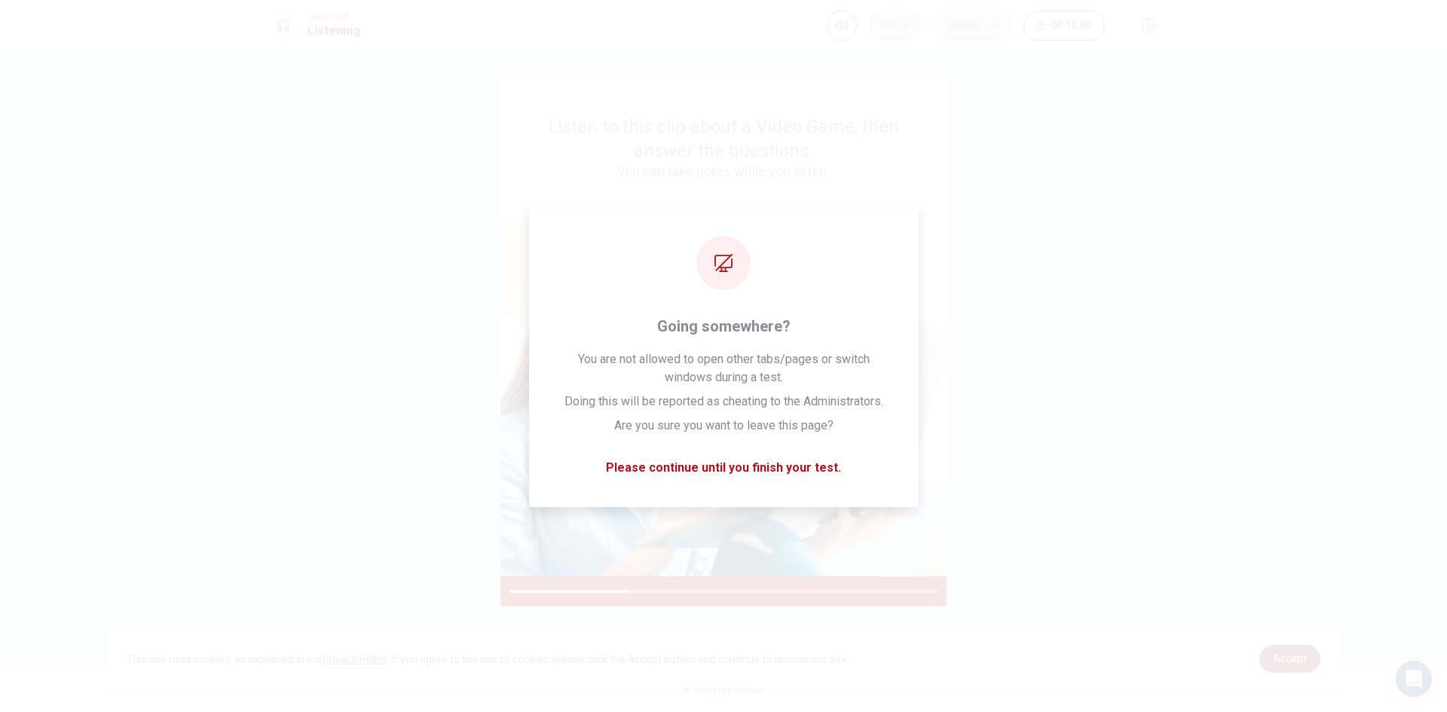
click at [1284, 650] on link "Accept" at bounding box center [1289, 659] width 61 height 28
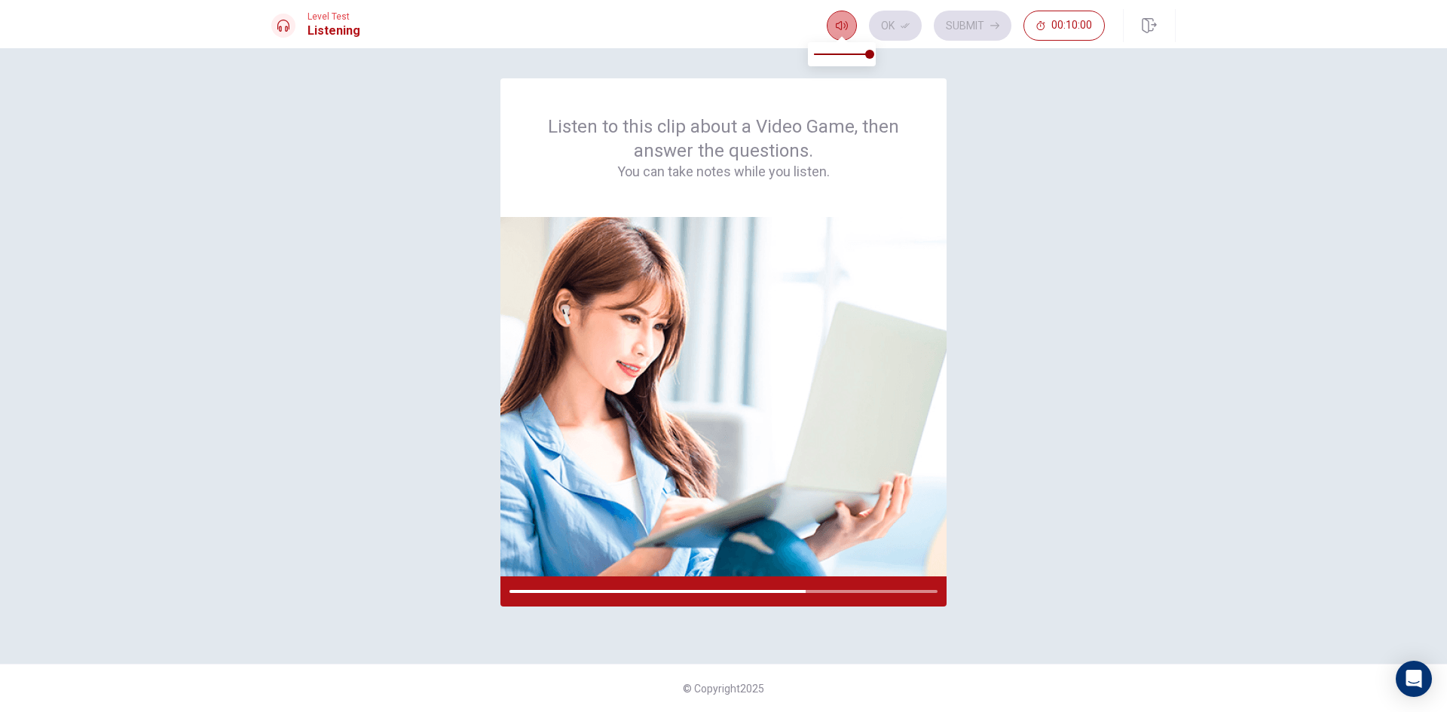
click at [835, 28] on button "button" at bounding box center [842, 26] width 30 height 30
drag, startPoint x: 1150, startPoint y: 23, endPoint x: 786, endPoint y: 91, distance: 370.3
click at [1149, 23] on icon "button" at bounding box center [1149, 25] width 15 height 15
